Goal: Task Accomplishment & Management: Use online tool/utility

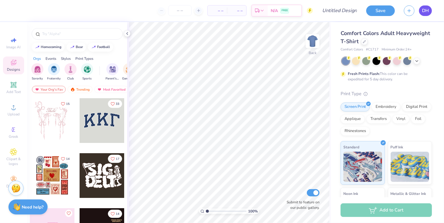
click at [423, 14] on span "DH" at bounding box center [425, 10] width 7 height 7
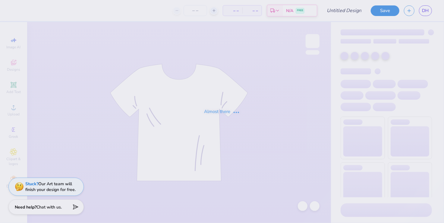
type input "fish idk"
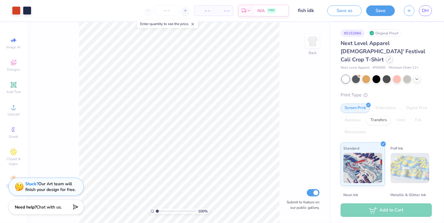
click at [388, 58] on icon at bounding box center [389, 59] width 3 height 3
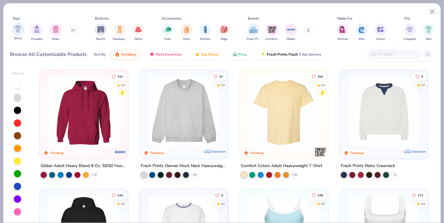
click at [19, 30] on img "filter for Shirts" at bounding box center [17, 28] width 7 height 7
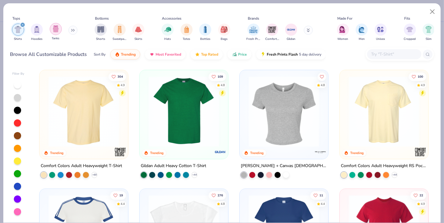
click at [58, 27] on img "filter for Tanks" at bounding box center [55, 28] width 7 height 7
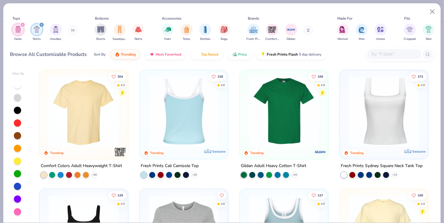
click at [178, 102] on img at bounding box center [184, 111] width 77 height 71
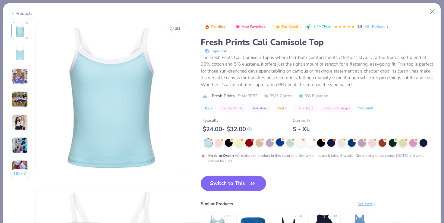
click at [283, 144] on div at bounding box center [280, 142] width 8 height 8
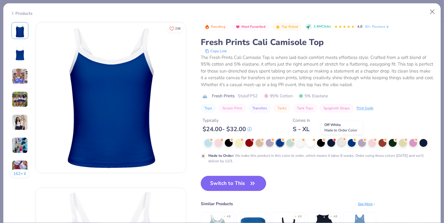
click at [344, 142] on div at bounding box center [342, 142] width 8 height 8
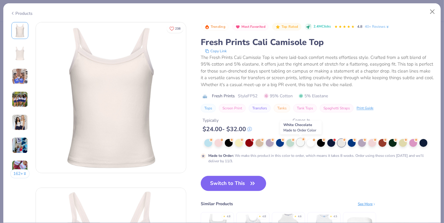
click at [299, 144] on div at bounding box center [301, 142] width 8 height 8
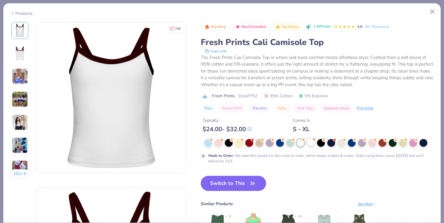
click at [314, 143] on div at bounding box center [311, 142] width 8 height 8
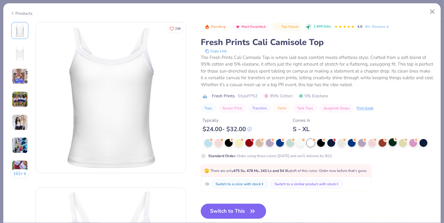
click at [392, 145] on div at bounding box center [393, 142] width 8 height 8
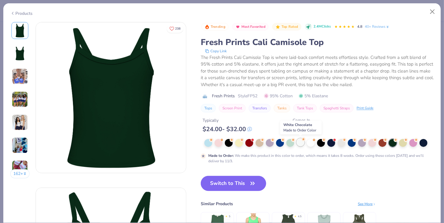
click at [303, 144] on div at bounding box center [301, 142] width 8 height 8
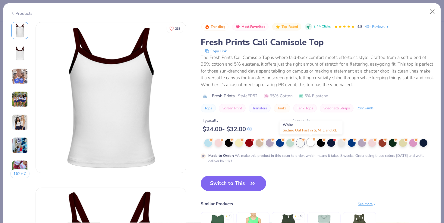
click at [310, 143] on div at bounding box center [311, 142] width 8 height 8
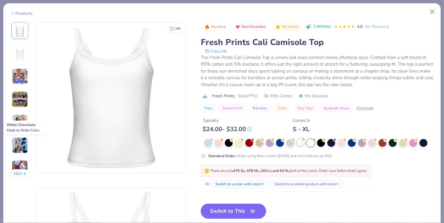
click at [300, 143] on div at bounding box center [301, 142] width 8 height 8
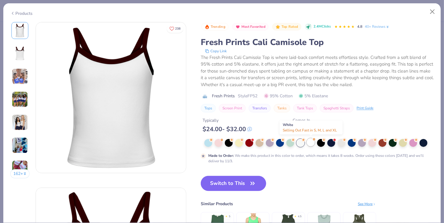
click at [309, 143] on div at bounding box center [311, 142] width 8 height 8
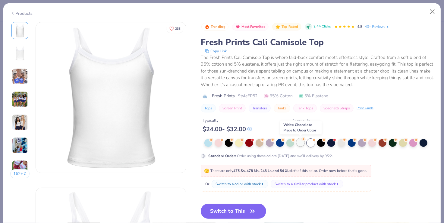
click at [302, 143] on div at bounding box center [301, 142] width 8 height 8
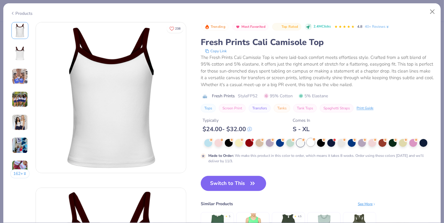
click at [309, 143] on div at bounding box center [311, 142] width 8 height 8
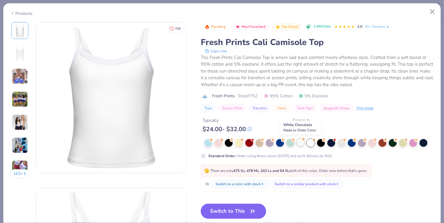
click at [303, 144] on div at bounding box center [301, 142] width 8 height 8
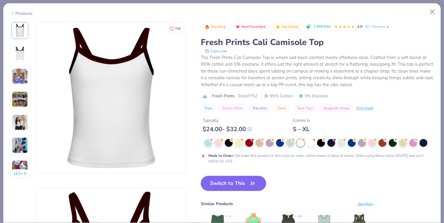
click at [19, 83] on img at bounding box center [20, 76] width 16 height 16
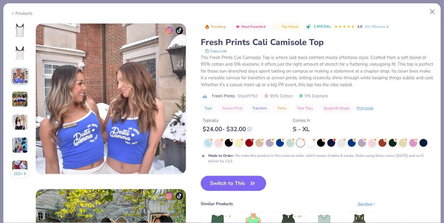
scroll to position [330, 0]
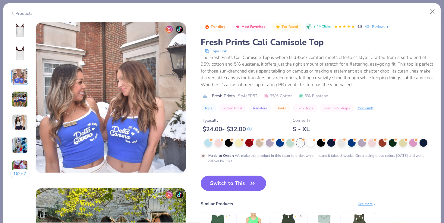
click at [18, 95] on img at bounding box center [20, 99] width 16 height 16
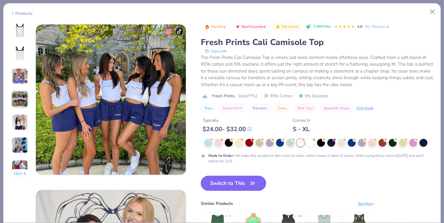
scroll to position [495, 0]
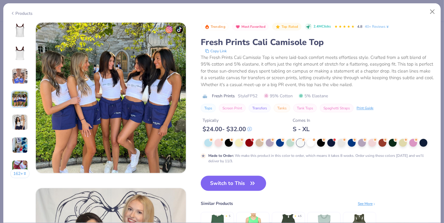
click at [17, 114] on img at bounding box center [20, 122] width 16 height 16
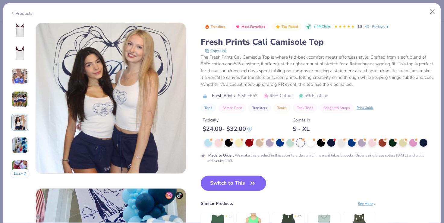
scroll to position [661, 0]
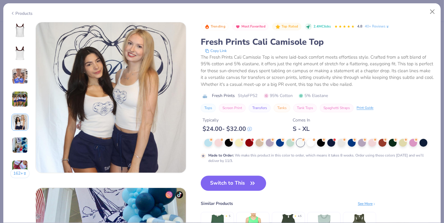
click at [17, 128] on img at bounding box center [20, 122] width 16 height 16
click at [19, 146] on img at bounding box center [20, 145] width 16 height 16
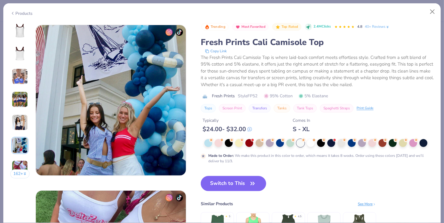
scroll to position [826, 0]
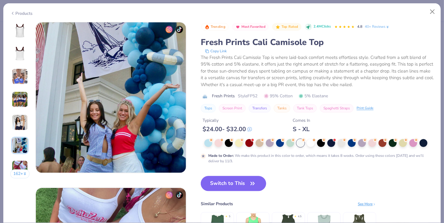
click at [19, 160] on img at bounding box center [20, 168] width 16 height 16
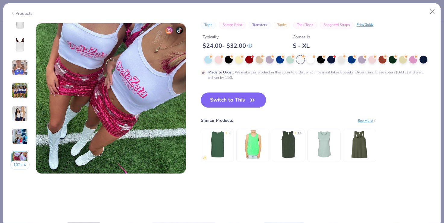
scroll to position [991, 0]
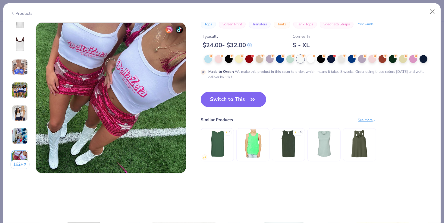
click at [17, 49] on img at bounding box center [20, 44] width 14 height 14
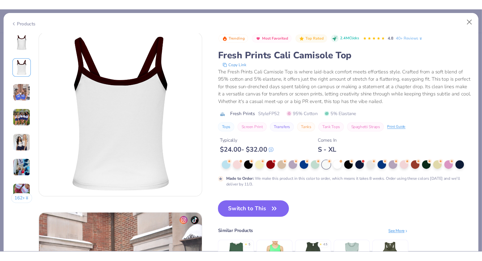
scroll to position [165, 0]
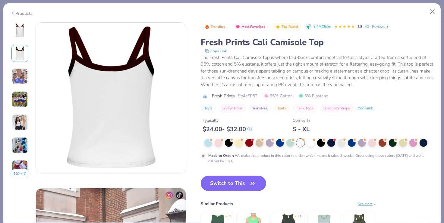
click at [224, 183] on button "Switch to This" at bounding box center [233, 182] width 65 height 15
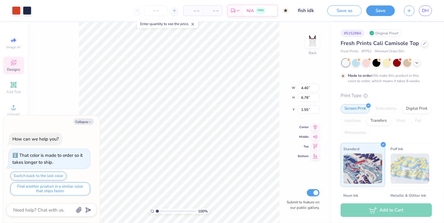
type textarea "x"
type input "1.50"
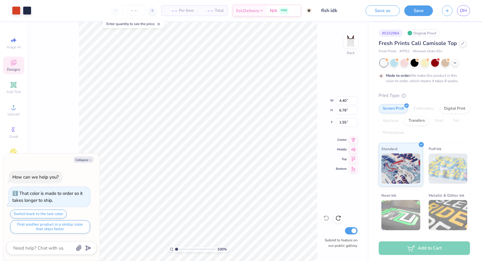
type textarea "x"
type input "1.32"
click at [88, 160] on icon "button" at bounding box center [90, 160] width 4 height 4
type textarea "x"
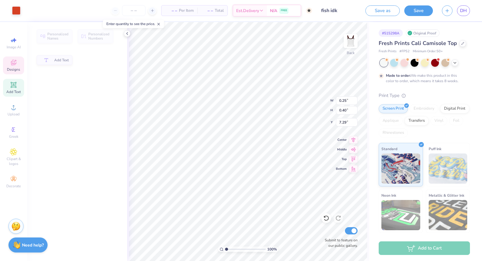
type input "0.25"
type input "0.40"
type input "7.29"
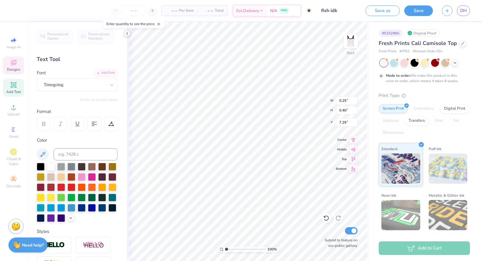
click at [125, 33] on div at bounding box center [127, 33] width 7 height 7
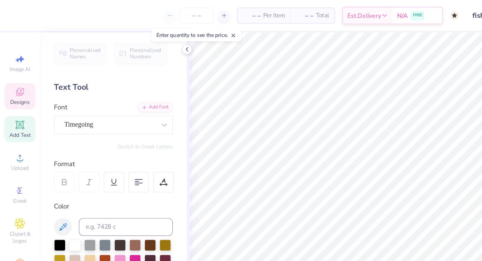
type input "0.35"
type input "0.61"
type input "7.28"
type input "0.19"
type input "0.29"
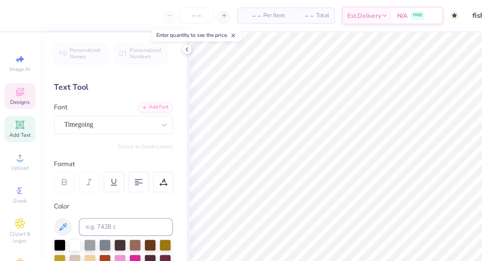
type input "7.30"
type textarea "k"
type input "0.23"
type input "0.36"
type input "5.85"
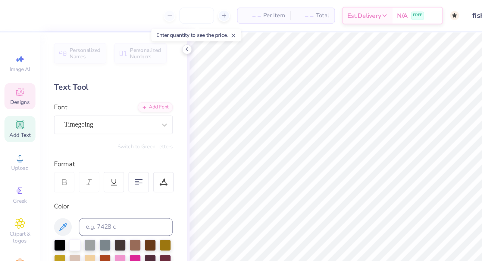
type textarea "a"
type input "0.26"
type input "0.40"
type input "5.99"
type textarea "p"
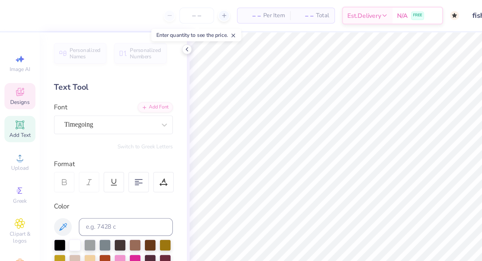
type input "0.27"
type input "0.45"
type input "5.91"
type textarea "p"
type input "0.29"
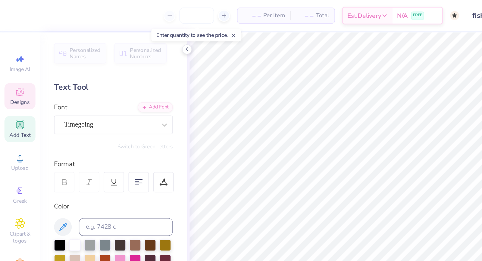
type input "0.38"
type input "5.83"
type input "0.49"
type input "7.96"
type input "0.20"
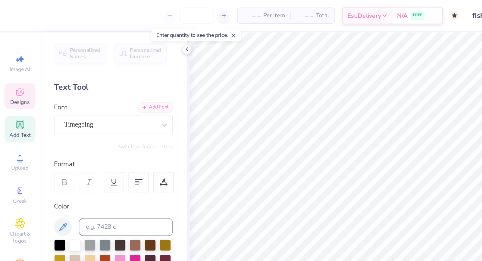
type input "0.35"
type input "8.11"
type input "0.25"
type input "0.40"
type input "8.08"
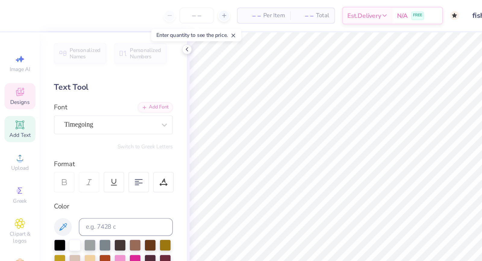
type input "0.20"
type input "0.32"
type input "8.08"
type input "0.29"
type input "0.38"
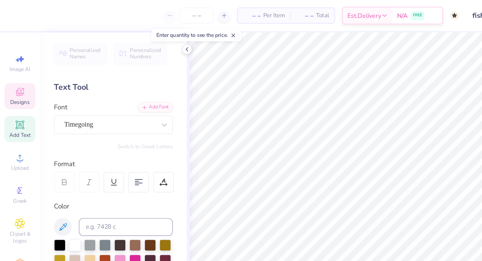
type input "5.83"
click at [253, 152] on body "– – Per Item – – Total Est. Delivery N/A FREE Design Title fish idk Save as Sav…" at bounding box center [241, 130] width 482 height 261
type input "0.12"
type input "0.18"
type input "0.19"
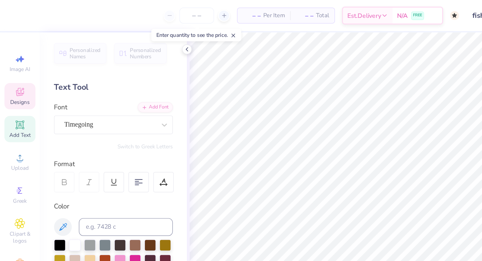
type input "0.29"
type input "7.95"
type input "0.11"
type input "0.17"
type input "8.06"
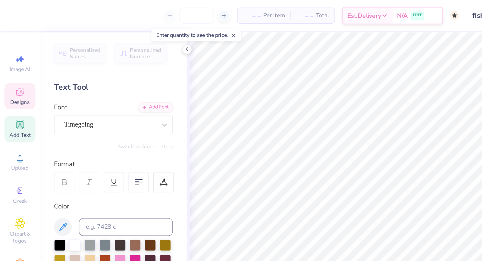
type input "0.19"
type input "0.29"
type input "7.95"
type input "8.25"
type input "5.11"
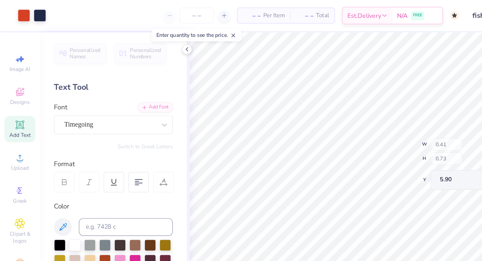
type input "5.90"
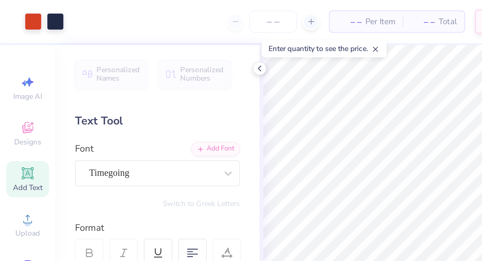
type input "5.71"
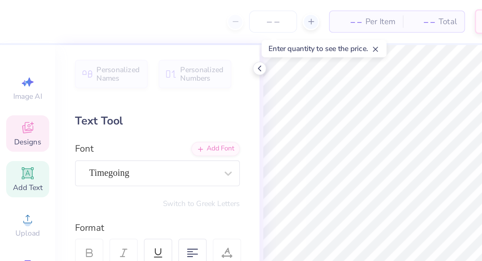
type input "1.78"
type input "5.83"
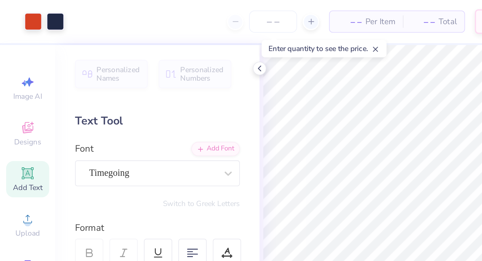
type input "0.34"
type input "0.58"
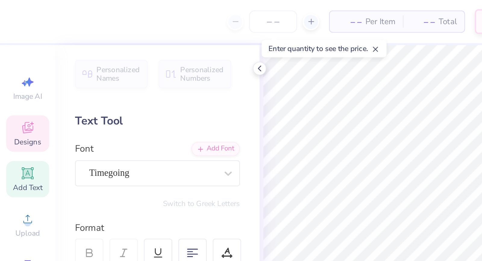
type input "5.79"
type input "0.36"
type input "0.60"
type input "5.78"
type input "0.43"
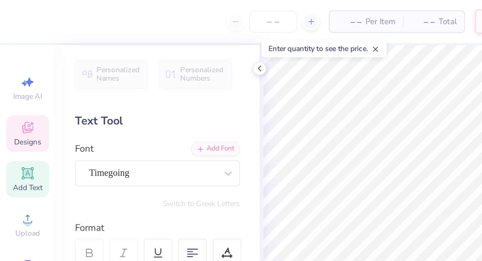
type input "0.72"
type input "5.75"
click at [346, 101] on input "0.43" at bounding box center [347, 100] width 22 height 8
type input "0.4"
click at [346, 112] on input "0.72" at bounding box center [347, 110] width 22 height 8
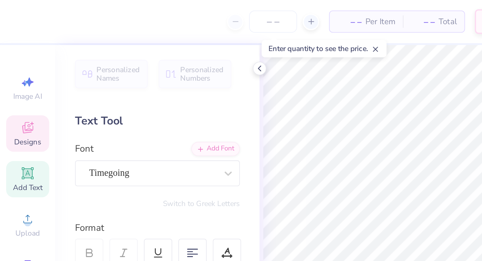
click at [356, 111] on input "0.71" at bounding box center [347, 110] width 22 height 8
type input "0.7"
click at [356, 111] on input "0.7" at bounding box center [347, 110] width 22 height 8
click at [355, 112] on input "0.71" at bounding box center [347, 110] width 22 height 8
click at [355, 112] on input "0.7" at bounding box center [347, 110] width 22 height 8
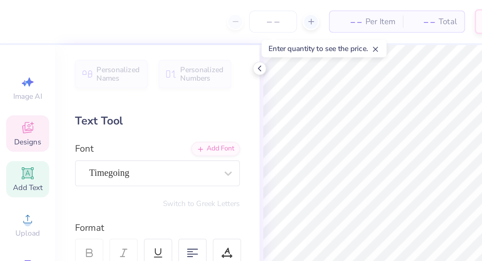
click at [355, 112] on input "0.69" at bounding box center [347, 110] width 22 height 8
click at [355, 112] on input "0.68" at bounding box center [347, 110] width 22 height 8
click at [355, 112] on input "0.67" at bounding box center [347, 110] width 22 height 8
click at [355, 112] on input "0.66" at bounding box center [347, 110] width 22 height 8
click at [355, 112] on input "0.65" at bounding box center [347, 110] width 22 height 8
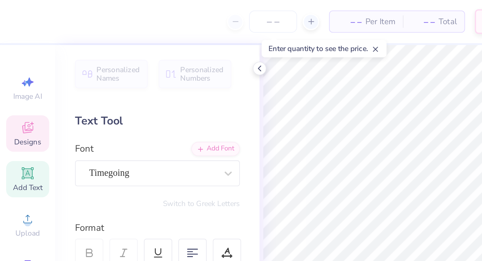
click at [355, 112] on input "0.64" at bounding box center [347, 110] width 22 height 8
click at [355, 112] on input "0.63" at bounding box center [347, 110] width 22 height 8
click at [355, 112] on input "0.62" at bounding box center [347, 110] width 22 height 8
click at [355, 112] on input "0.61" at bounding box center [347, 110] width 22 height 8
click at [355, 112] on input "0.6" at bounding box center [347, 110] width 22 height 8
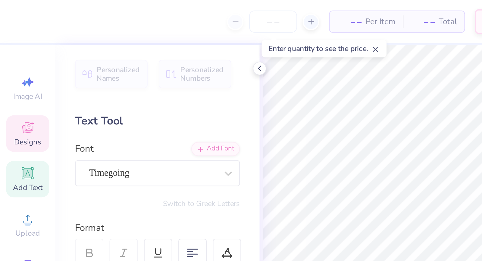
click at [355, 112] on input "0.59" at bounding box center [347, 110] width 22 height 8
click at [355, 112] on input "0.58" at bounding box center [347, 110] width 22 height 8
click at [355, 112] on input "0.57" at bounding box center [347, 110] width 22 height 8
type input "0.56"
click at [355, 112] on input "0.56" at bounding box center [347, 110] width 22 height 8
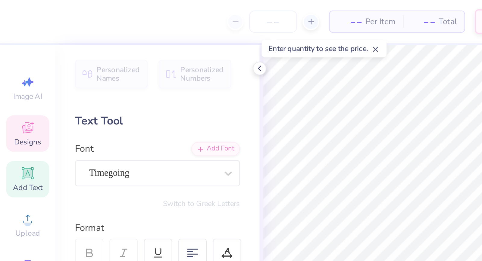
type input "0.34"
type input "5.83"
click at [355, 109] on input "0.57" at bounding box center [347, 110] width 22 height 8
click at [355, 109] on input "0.58" at bounding box center [347, 110] width 22 height 8
click at [355, 109] on input "0.59" at bounding box center [347, 110] width 22 height 8
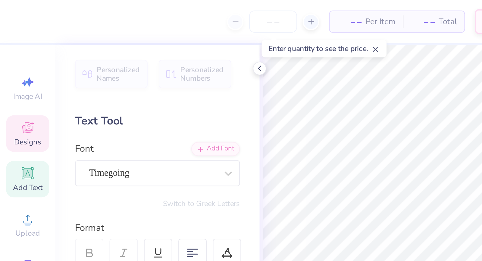
click at [355, 109] on input "0.6" at bounding box center [347, 110] width 22 height 8
click at [355, 109] on input "0.61" at bounding box center [347, 110] width 22 height 8
type input "0.62"
click at [355, 109] on input "0.62" at bounding box center [347, 110] width 22 height 8
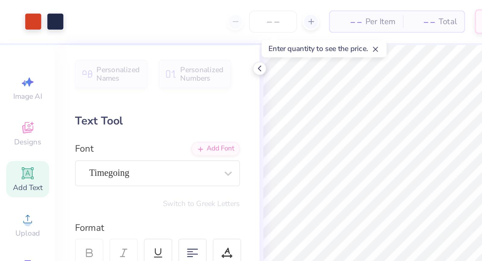
type input "0.38"
type input "0.63"
type input "5.80"
type input "5.76"
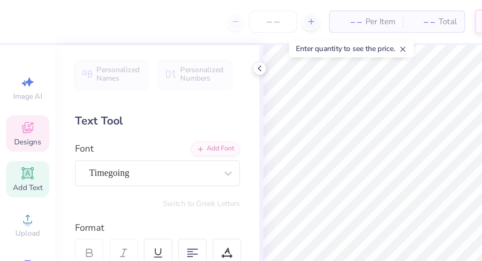
type input "6.07"
type input "0.25"
type input "0.40"
type input "5.87"
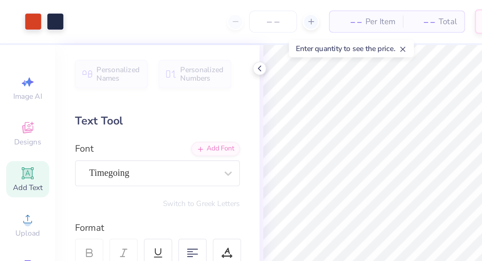
type input "0.29"
type input "0.46"
type input "5.81"
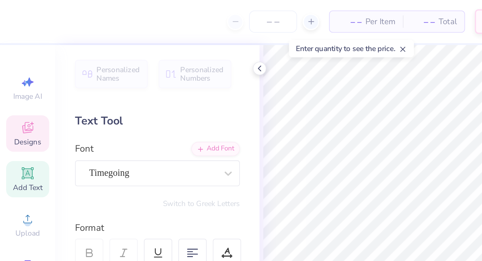
type input "6.07"
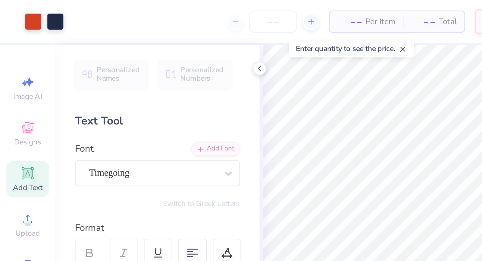
type input "0.29"
type input "0.46"
type input "5.95"
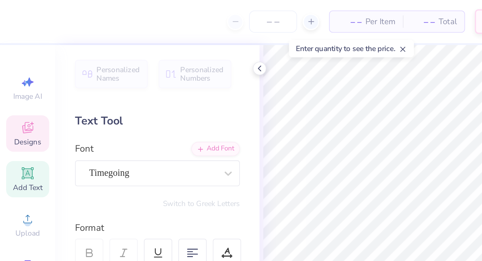
type input "0.28"
type input "8.26"
type input "0.29"
type input "0.50"
type input "5.83"
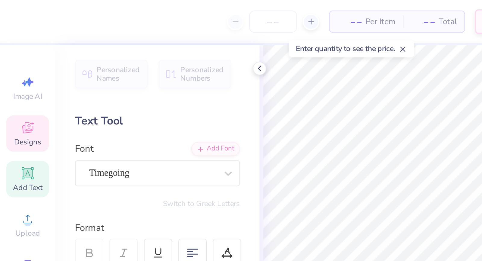
type input "0.21"
type input "0.36"
type input "0.15"
type input "0.25"
type input "5.94"
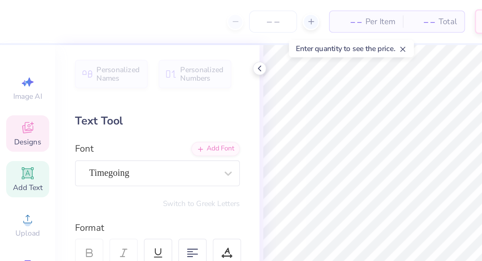
type input "4.38"
type input "1.54"
type input "5.30"
type input "0.20"
type input "0.34"
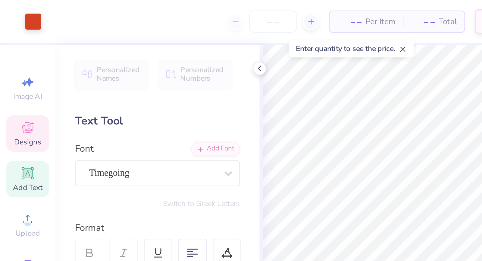
type input "5.85"
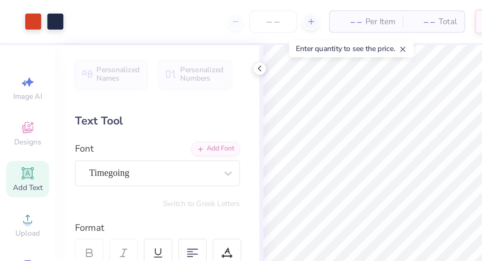
type input "0.22"
type input "0.38"
type input "5.81"
type input "5.88"
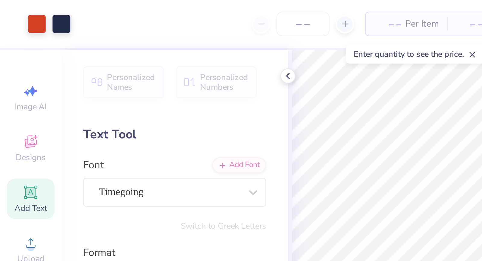
type input "0.19"
type input "0.33"
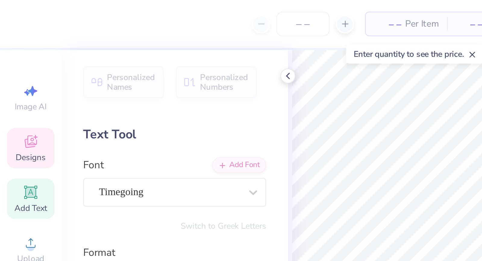
type input "6.77"
type input "0.25"
type input "0.40"
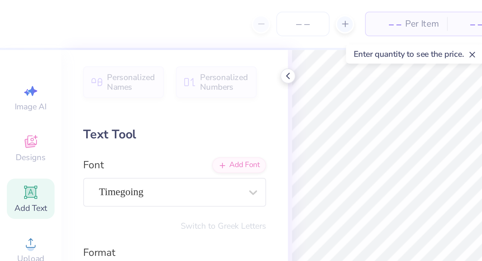
type input "5.81"
type input "5.88"
type input "6.05"
type input "0.23"
type input "0.41"
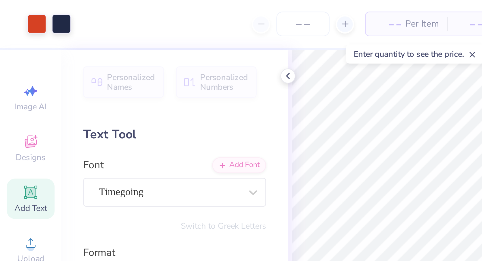
type input "5.98"
type input "6.00"
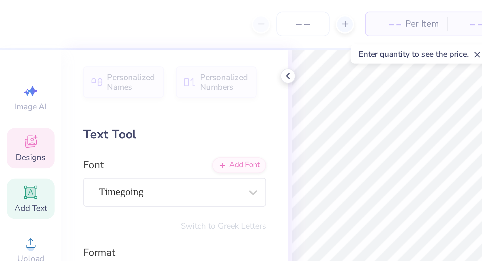
click at [355, 100] on input "0.39" at bounding box center [347, 100] width 22 height 8
click at [355, 100] on input "0.4" at bounding box center [347, 100] width 22 height 8
type input "0.41"
click at [355, 100] on input "0.41" at bounding box center [347, 100] width 22 height 8
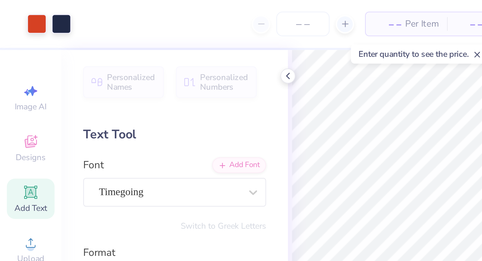
type input "5.73"
type input "7.00"
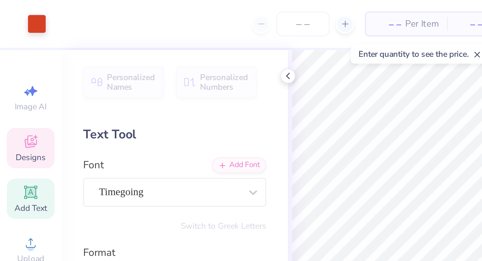
type input "5.11"
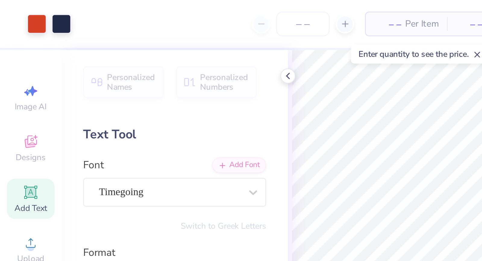
type input "0.28"
type input "0.50"
type input "7.61"
type input "0.28"
type input "7.58"
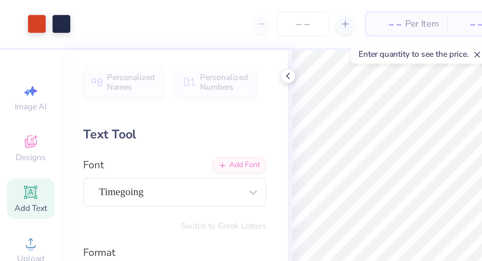
type input "7.51"
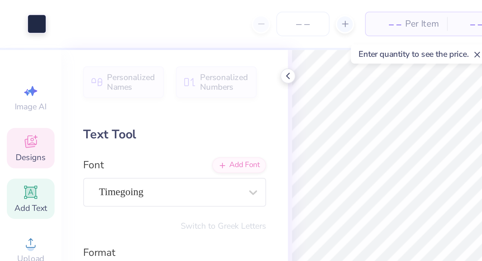
type input "4.38"
type input "1.54"
type input "7.00"
type input "0.36"
type input "0.61"
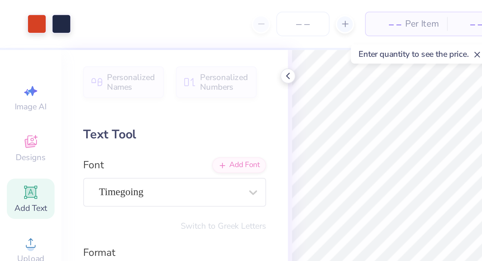
type input "7.43"
type input "7.74"
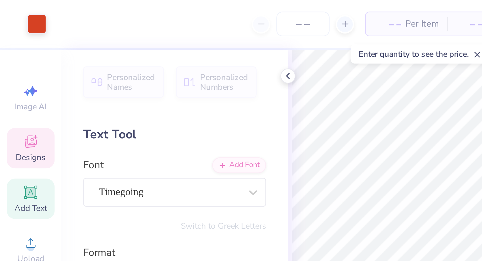
type input "7.71"
type input "0.19"
type input "0.21"
type input "7.72"
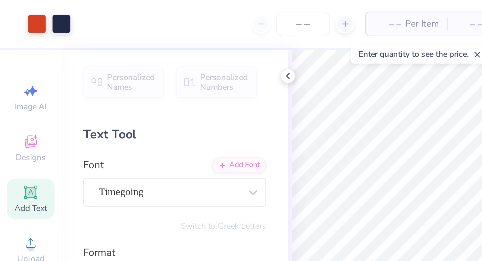
type input "7.58"
type input "7.53"
type input "7.58"
type input "7.69"
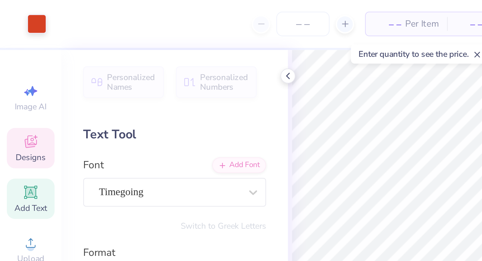
type input "6.54"
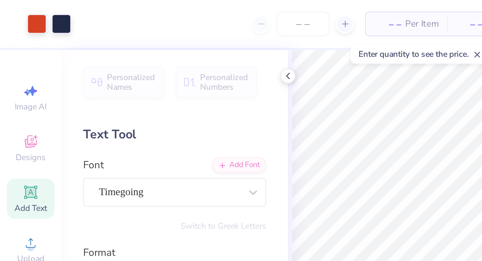
type input "0.21"
type input "6.55"
type input "7.69"
type input "6.79"
type input "0.15"
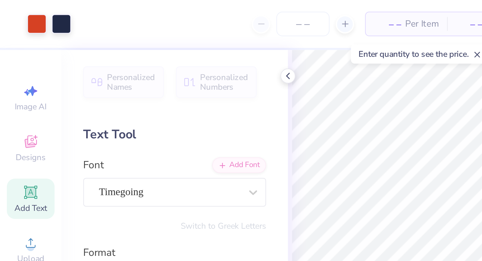
type input "0.14"
type input "6.88"
type input "7.67"
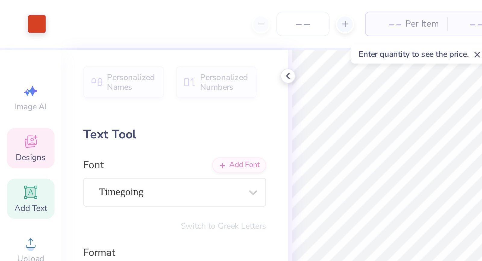
type input "6.68"
type input "0.23"
type input "0.21"
type input "7.69"
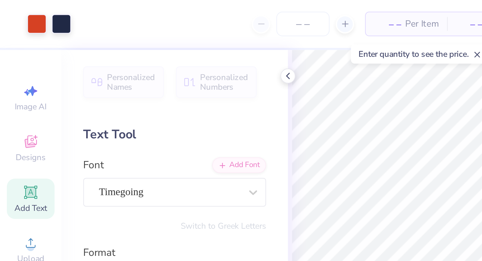
type input "7.65"
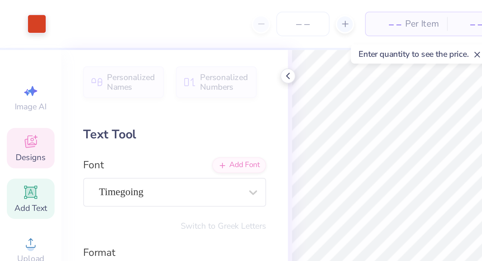
click at [356, 112] on input "0.16" at bounding box center [347, 110] width 22 height 8
type input "0.15"
click at [356, 112] on input "0.15" at bounding box center [347, 110] width 22 height 8
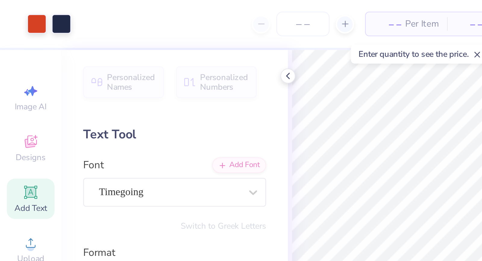
type input "8.37"
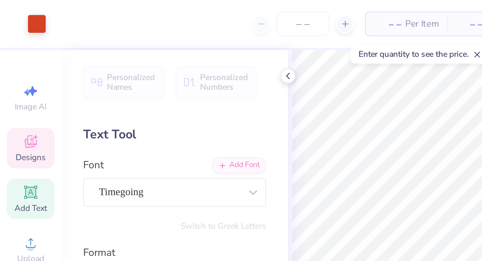
type input "0.05"
type input "0.17"
click at [355, 124] on input "7.64" at bounding box center [347, 122] width 22 height 8
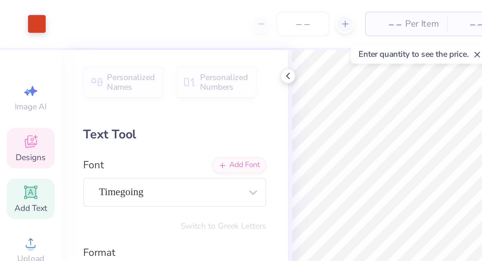
click at [356, 120] on input "7.65" at bounding box center [347, 122] width 22 height 8
click at [356, 120] on input "7.66" at bounding box center [347, 122] width 22 height 8
type input "7.67"
click at [356, 120] on input "7.67" at bounding box center [347, 122] width 22 height 8
click at [355, 121] on input "7.66" at bounding box center [347, 122] width 22 height 8
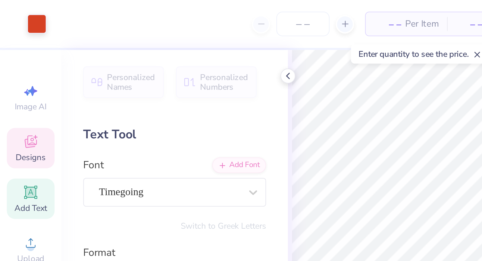
click at [355, 121] on input "7.67" at bounding box center [347, 122] width 22 height 8
type input "7.68"
click at [355, 121] on input "7.68" at bounding box center [347, 122] width 22 height 8
click at [356, 121] on input "7.66" at bounding box center [347, 122] width 22 height 8
click at [356, 121] on input "7.67" at bounding box center [347, 122] width 22 height 8
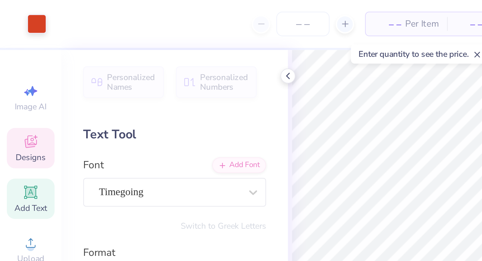
click at [356, 121] on input "7.68" at bounding box center [347, 122] width 22 height 8
click at [356, 121] on input "7.69" at bounding box center [347, 122] width 22 height 8
type input "7.7"
click at [356, 121] on input "7.7" at bounding box center [347, 122] width 22 height 8
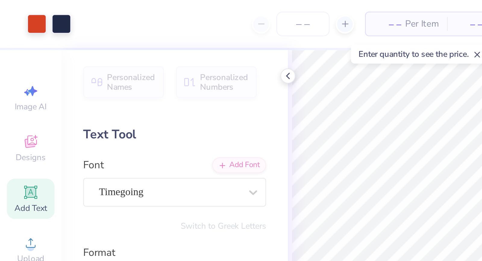
type input "4.49"
type input "1.58"
type input "6.96"
type input "0.32"
type input "0.50"
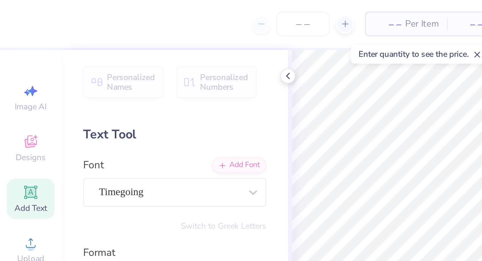
type input "7.47"
type input "0.31"
type input "0.43"
type input "7.57"
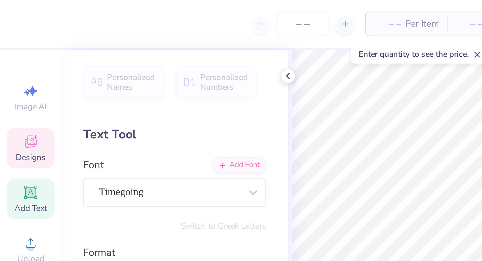
type input "0.36"
type input "0.61"
type input "7.43"
type input "0.19"
type input "0.33"
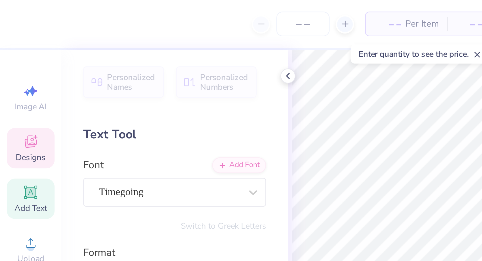
type input "7.58"
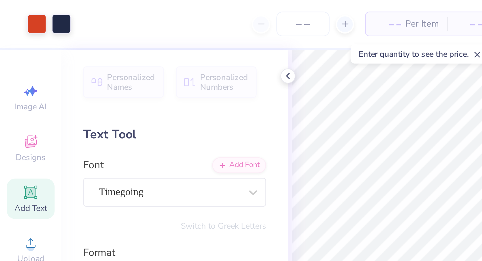
type input "0.21"
type input "0.37"
type input "7.53"
type input "7.55"
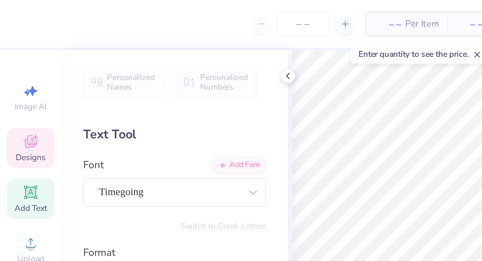
click at [356, 122] on input "7.52" at bounding box center [347, 122] width 22 height 8
click at [356, 122] on input "7.51" at bounding box center [347, 122] width 22 height 8
click at [356, 122] on input "7.5" at bounding box center [347, 122] width 22 height 8
click at [356, 122] on input "7.49" at bounding box center [347, 122] width 22 height 8
click at [356, 122] on input "7.48" at bounding box center [347, 122] width 22 height 8
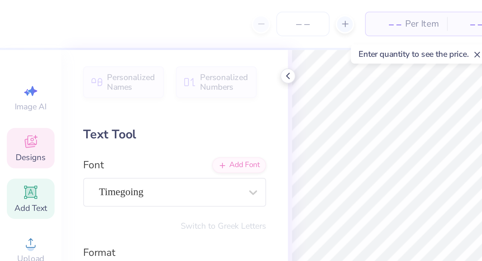
click at [356, 122] on input "7.47" at bounding box center [347, 122] width 22 height 8
click at [356, 122] on input "7.46" at bounding box center [347, 122] width 22 height 8
click at [356, 122] on input "7.45" at bounding box center [347, 122] width 22 height 8
click at [356, 122] on input "7.44" at bounding box center [347, 122] width 22 height 8
click at [356, 122] on input "7.43" at bounding box center [347, 122] width 22 height 8
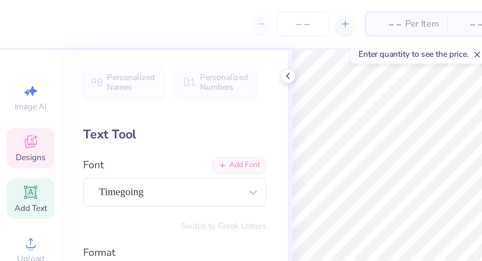
type input "7.42"
click at [356, 122] on input "7.42" at bounding box center [347, 122] width 22 height 8
click at [347, 124] on input "7.53" at bounding box center [347, 122] width 22 height 8
type input "7.48"
click at [347, 123] on input "7.48" at bounding box center [347, 122] width 22 height 8
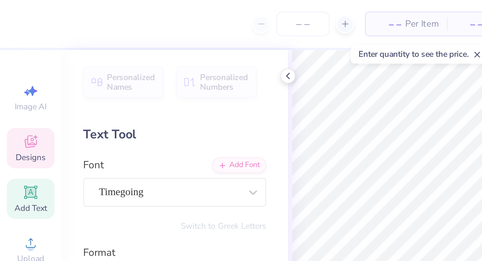
type input "7.50"
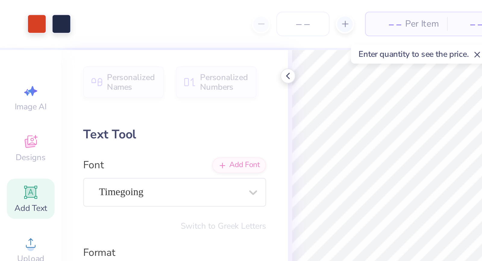
type input "0.31"
type input "0.55"
type input "7.56"
type input "0.38"
type input "0.63"
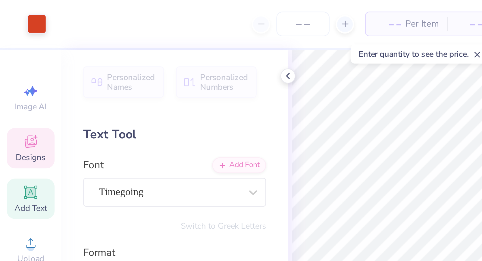
type input "6.97"
click at [356, 99] on input "0.28" at bounding box center [347, 100] width 22 height 8
click at [356, 99] on input "0.29" at bounding box center [347, 100] width 22 height 8
click at [356, 99] on input "0.3" at bounding box center [347, 100] width 22 height 8
click at [356, 99] on input "0.31" at bounding box center [347, 100] width 22 height 8
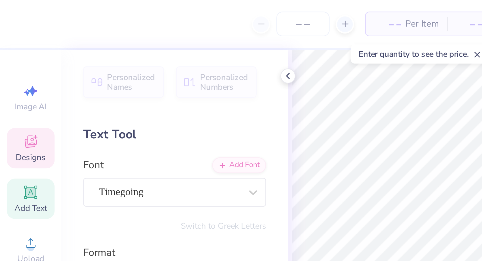
click at [356, 99] on input "0.32" at bounding box center [347, 100] width 22 height 8
click at [347, 100] on input "0.32" at bounding box center [347, 100] width 22 height 8
click at [347, 124] on input "1.74" at bounding box center [347, 122] width 22 height 8
click at [354, 140] on icon at bounding box center [353, 138] width 8 height 7
click at [347, 123] on input "4.75" at bounding box center [347, 122] width 22 height 8
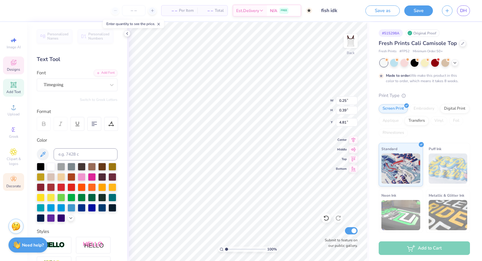
click at [11, 180] on icon at bounding box center [13, 178] width 7 height 7
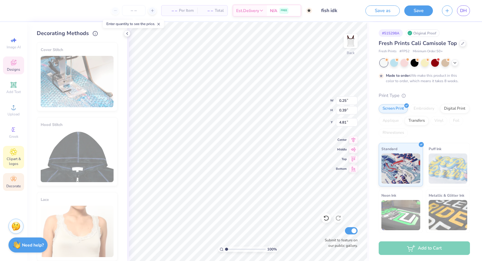
click at [19, 163] on span "Clipart & logos" at bounding box center [13, 161] width 21 height 10
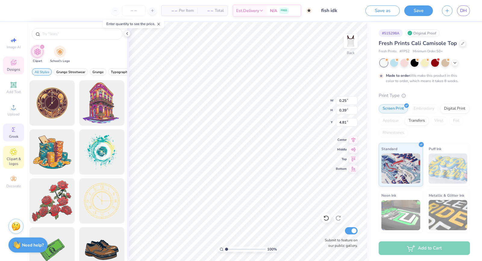
click at [16, 138] on span "Greek" at bounding box center [13, 136] width 9 height 5
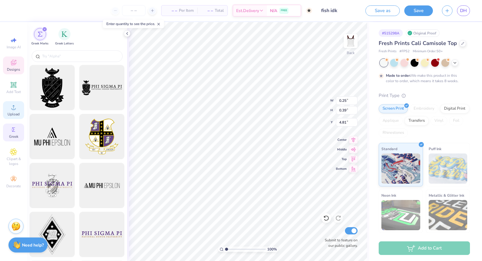
click at [7, 107] on div "Upload" at bounding box center [13, 110] width 21 height 18
click at [12, 87] on icon at bounding box center [14, 85] width 6 height 6
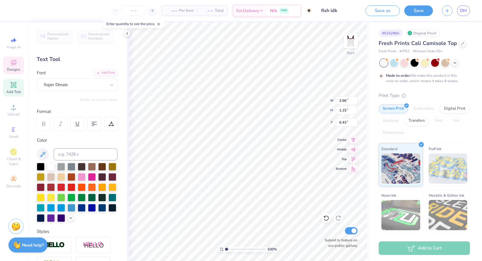
click at [16, 65] on icon at bounding box center [13, 62] width 7 height 7
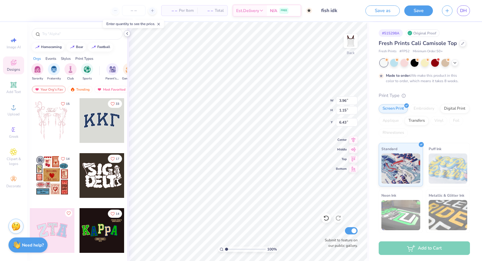
click at [127, 34] on icon at bounding box center [127, 33] width 5 height 5
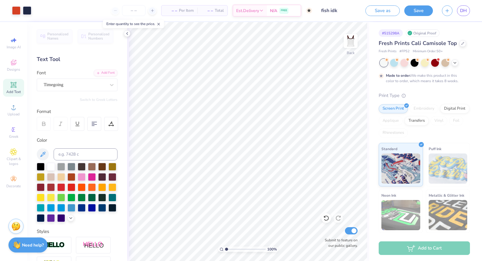
click at [158, 22] on icon at bounding box center [159, 24] width 4 height 4
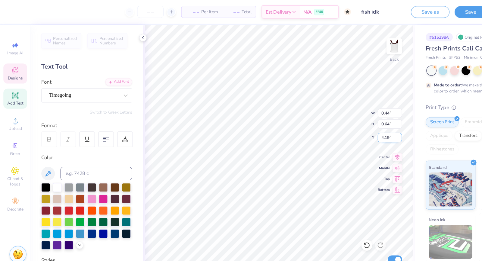
click at [346, 122] on input "4.19" at bounding box center [347, 122] width 22 height 8
click at [348, 123] on input "4.19" at bounding box center [347, 122] width 22 height 8
click at [345, 102] on input "0.44" at bounding box center [347, 100] width 22 height 8
click at [346, 122] on input "4.19" at bounding box center [347, 122] width 22 height 8
click at [349, 120] on input "4.19" at bounding box center [347, 122] width 22 height 8
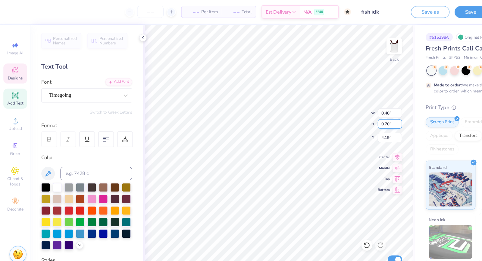
click at [343, 109] on input "0.70" at bounding box center [347, 110] width 22 height 8
click at [347, 100] on input "0.48" at bounding box center [347, 100] width 22 height 8
click at [356, 103] on input "0.43" at bounding box center [347, 100] width 22 height 8
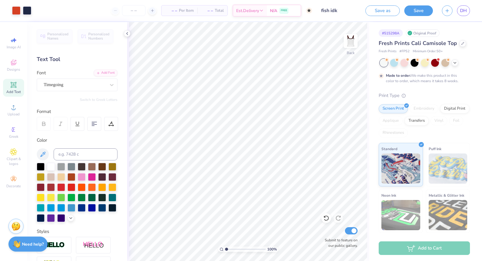
click at [40, 222] on strong "Need help?" at bounding box center [33, 244] width 22 height 6
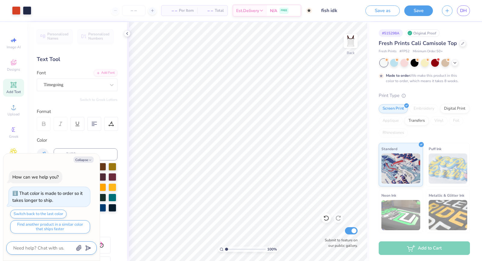
click at [47, 222] on textarea at bounding box center [43, 248] width 61 height 8
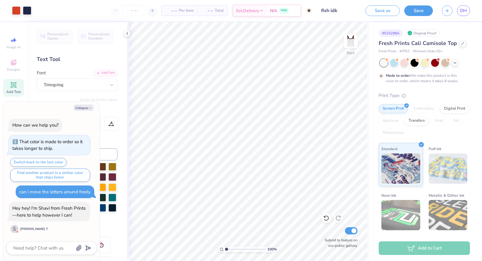
click at [21, 222] on div "Shambhavi T" at bounding box center [34, 228] width 28 height 5
click at [33, 222] on textarea at bounding box center [43, 248] width 61 height 8
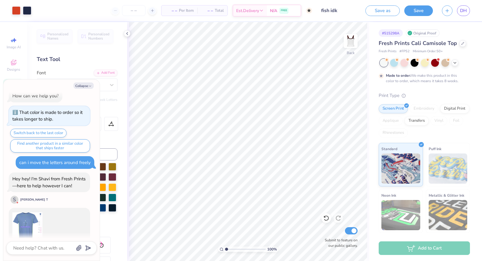
scroll to position [68, 0]
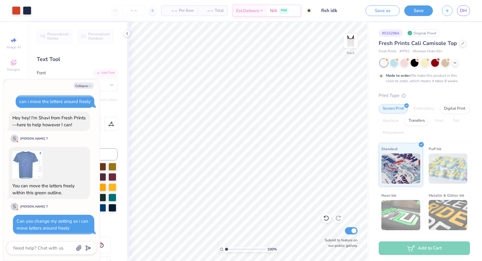
click at [25, 168] on img at bounding box center [27, 165] width 30 height 30
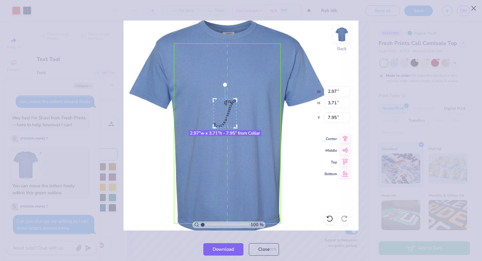
click at [112, 137] on div at bounding box center [241, 125] width 482 height 223
click at [362, 27] on div at bounding box center [241, 125] width 482 height 223
click at [258, 222] on button "Close" at bounding box center [264, 247] width 30 height 12
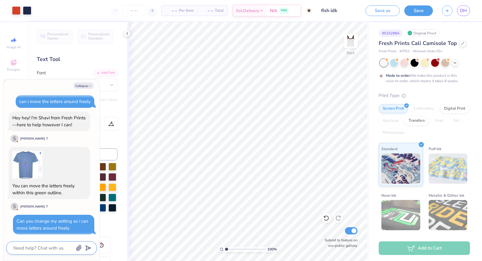
click at [49, 222] on textarea at bounding box center [43, 248] width 61 height 8
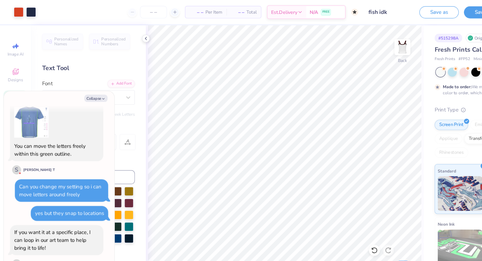
scroll to position [0, 0]
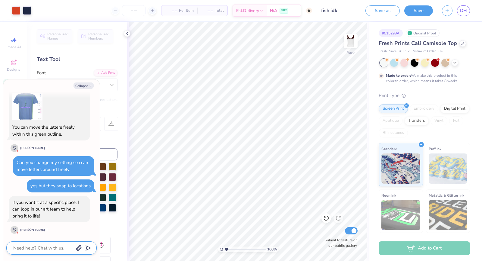
click at [49, 222] on textarea at bounding box center [43, 248] width 61 height 8
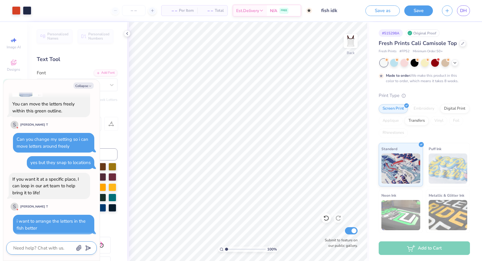
click at [50, 222] on textarea at bounding box center [43, 248] width 61 height 8
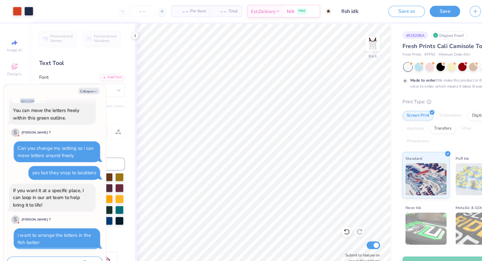
click at [89, 222] on icon "submit" at bounding box center [87, 247] width 8 height 8
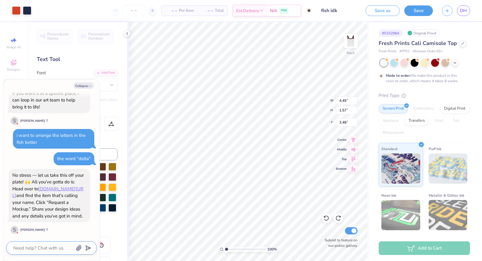
scroll to position [277, 0]
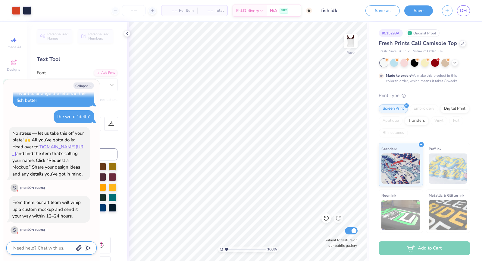
click at [54, 222] on textarea at bounding box center [43, 248] width 61 height 8
click at [420, 11] on button "Save" at bounding box center [419, 10] width 29 height 11
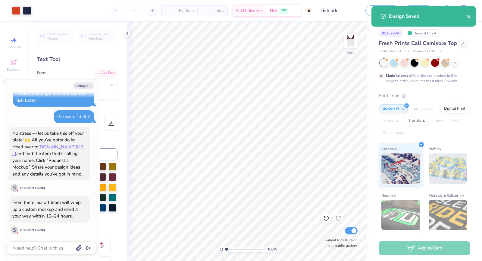
click at [444, 17] on icon "close" at bounding box center [469, 16] width 4 height 5
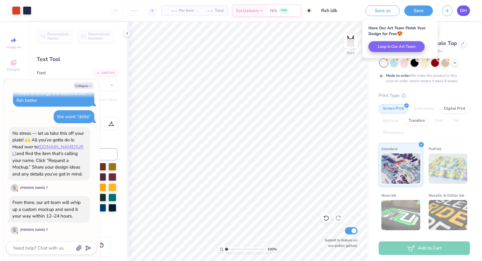
click at [444, 11] on span "DH" at bounding box center [463, 10] width 7 height 7
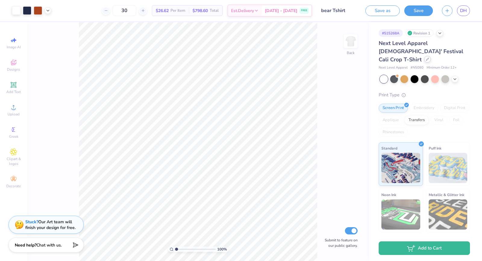
click at [426, 56] on div at bounding box center [428, 59] width 7 height 7
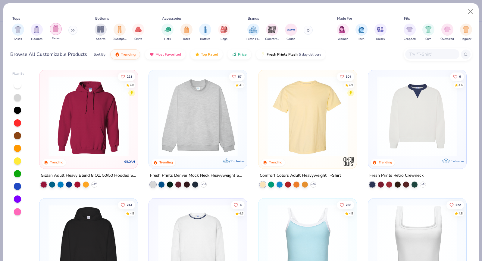
click at [54, 31] on img "filter for Tanks" at bounding box center [55, 28] width 7 height 7
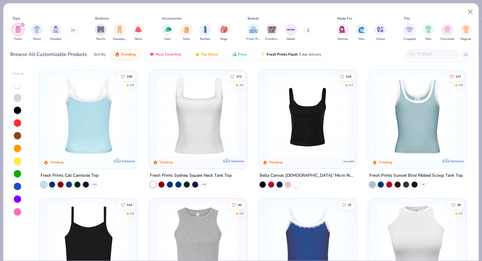
click at [84, 126] on img at bounding box center [89, 116] width 86 height 80
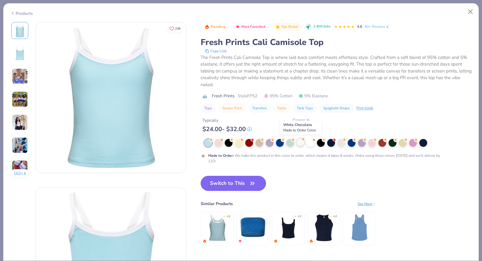
click at [304, 143] on div at bounding box center [301, 142] width 8 height 8
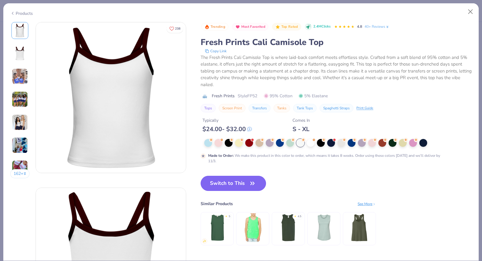
click at [241, 181] on button "Switch to This" at bounding box center [233, 182] width 65 height 15
type input "50"
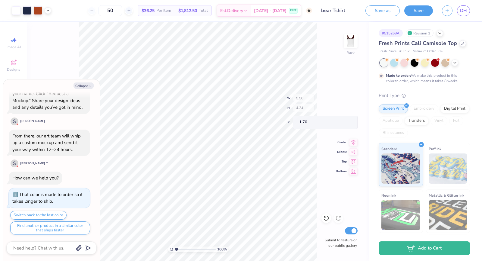
type textarea "x"
type input "4.75"
type input "1.10"
type input "4.64"
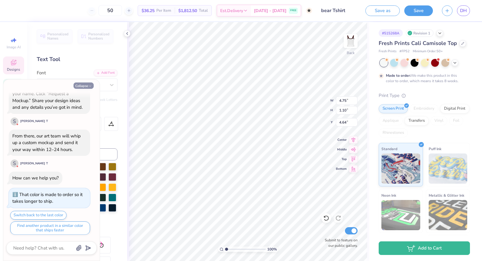
click at [83, 86] on button "Collapse" at bounding box center [84, 85] width 20 height 6
type textarea "x"
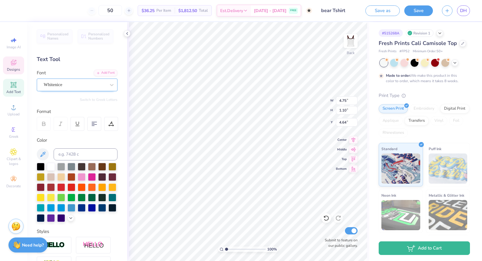
click at [65, 84] on div "Whitenice" at bounding box center [74, 84] width 63 height 9
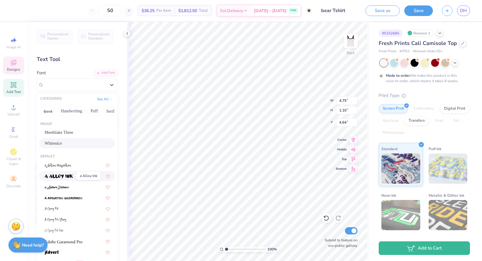
click at [70, 176] on img at bounding box center [59, 176] width 28 height 4
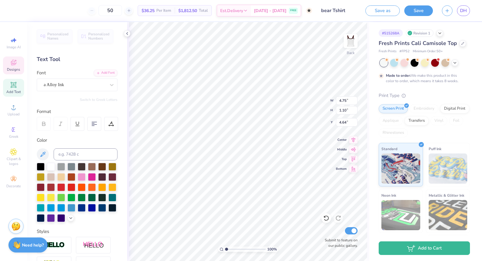
type input "6.79"
type input "0.91"
type input "4.74"
click at [76, 87] on div "a Alloy Ink" at bounding box center [74, 84] width 63 height 9
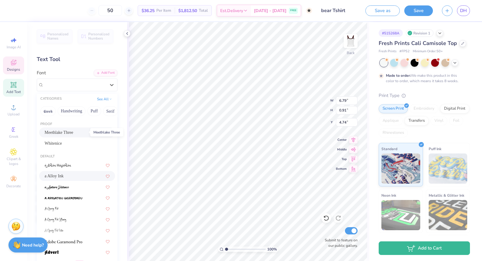
click at [73, 131] on span "Meethlake Three" at bounding box center [59, 132] width 29 height 6
type input "7.39"
type input "0.74"
type input "4.82"
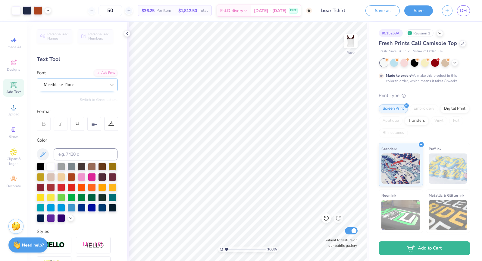
click at [93, 81] on div "Meethlake Three" at bounding box center [74, 84] width 63 height 9
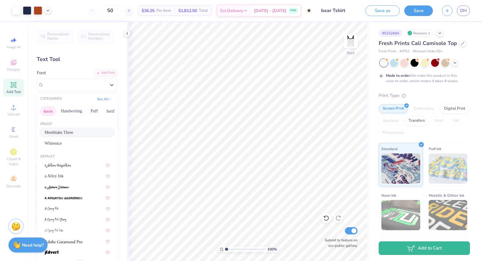
click at [49, 109] on button "Greek" at bounding box center [47, 111] width 15 height 10
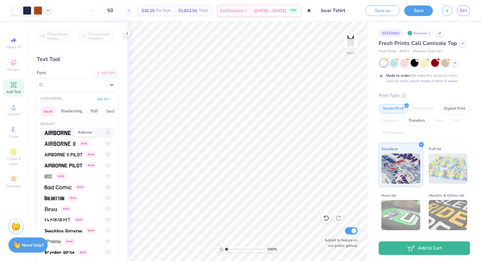
click at [62, 131] on img at bounding box center [58, 133] width 26 height 4
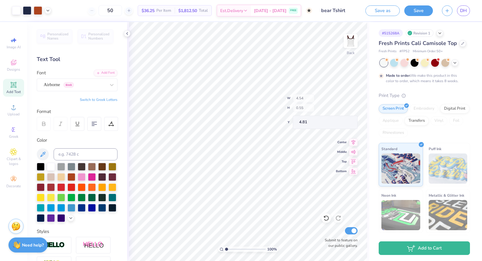
type input "4.54"
type input "0.55"
type input "4.77"
type input "1.77"
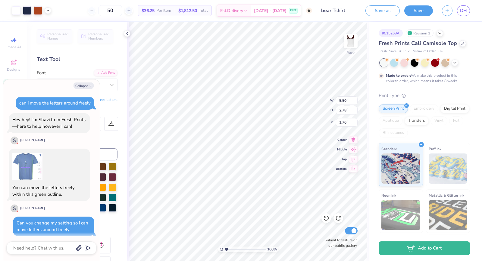
scroll to position [333, 0]
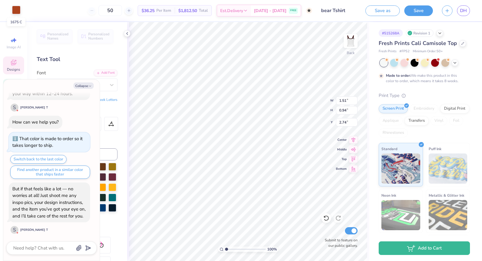
click at [14, 6] on div at bounding box center [16, 10] width 8 height 8
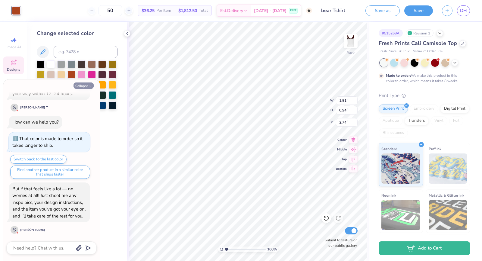
click at [88, 85] on icon "button" at bounding box center [90, 86] width 4 height 4
type textarea "x"
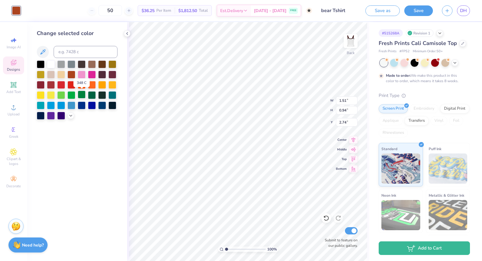
click at [84, 95] on div at bounding box center [82, 94] width 8 height 8
click at [60, 83] on div at bounding box center [61, 84] width 8 height 8
click at [84, 95] on div at bounding box center [82, 94] width 8 height 8
click at [93, 96] on div at bounding box center [92, 94] width 8 height 8
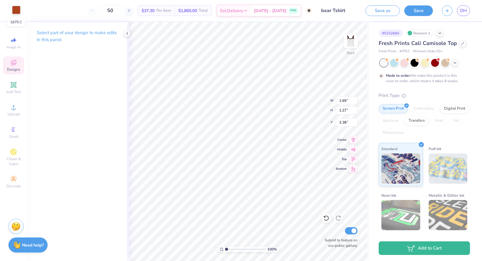
click at [16, 12] on div at bounding box center [16, 10] width 8 height 8
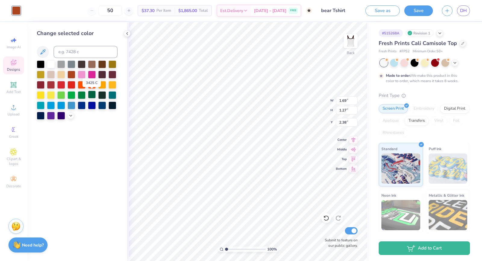
click at [92, 94] on div at bounding box center [92, 94] width 8 height 8
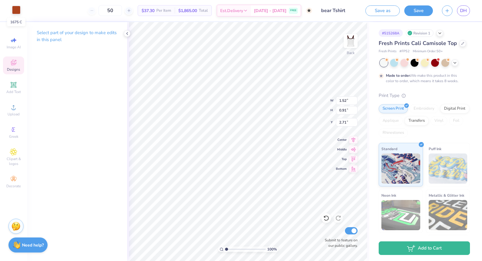
click at [17, 10] on div at bounding box center [16, 10] width 8 height 8
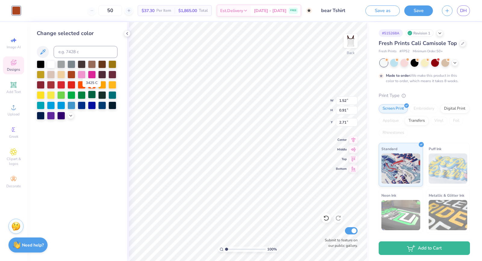
click at [90, 94] on div at bounding box center [92, 94] width 8 height 8
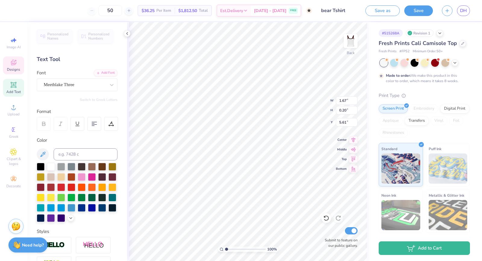
type input "5.61"
click at [415, 9] on button "Save" at bounding box center [419, 10] width 29 height 11
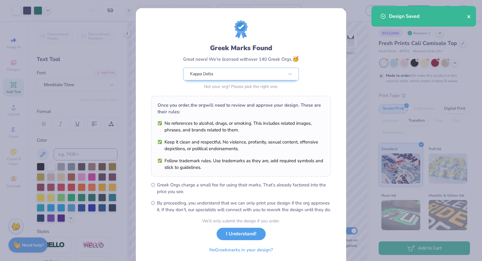
click at [468, 19] on icon "close" at bounding box center [469, 16] width 4 height 5
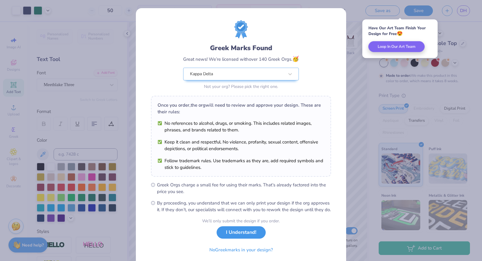
click at [237, 238] on button "I Understand!" at bounding box center [241, 232] width 49 height 12
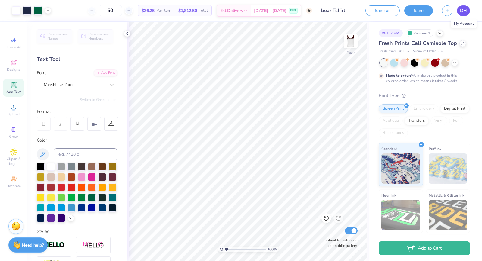
click at [461, 13] on span "DH" at bounding box center [463, 10] width 7 height 7
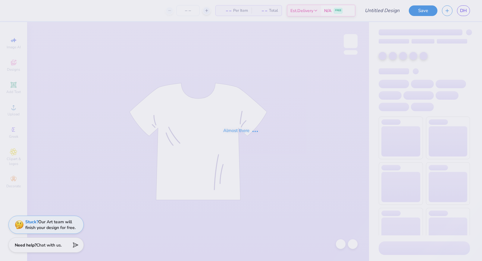
type input "[PERSON_NAME]"
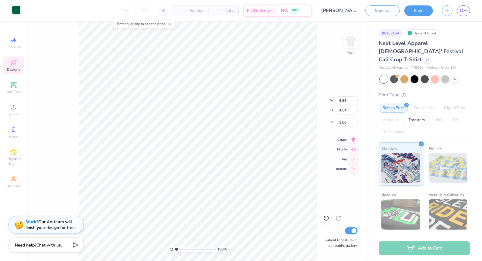
click at [18, 12] on div at bounding box center [16, 10] width 8 height 8
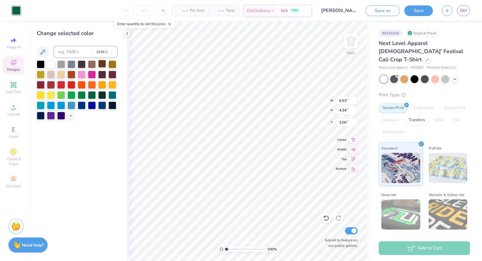
click at [103, 64] on div at bounding box center [102, 64] width 8 height 8
click at [41, 83] on div at bounding box center [41, 84] width 8 height 8
click at [112, 74] on div at bounding box center [113, 74] width 8 height 8
click at [71, 115] on icon at bounding box center [70, 114] width 5 height 5
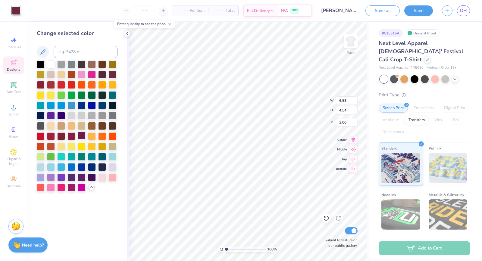
click at [81, 137] on div at bounding box center [82, 135] width 8 height 8
click at [61, 134] on div at bounding box center [61, 135] width 8 height 8
click at [70, 136] on div at bounding box center [72, 135] width 8 height 8
click at [104, 124] on div at bounding box center [102, 125] width 8 height 8
click at [83, 177] on div at bounding box center [82, 176] width 8 height 8
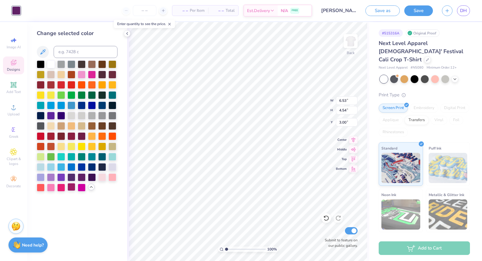
click at [72, 186] on div at bounding box center [72, 187] width 8 height 8
click at [82, 107] on div at bounding box center [82, 105] width 8 height 8
click at [94, 96] on div at bounding box center [92, 94] width 8 height 8
click at [84, 96] on div at bounding box center [82, 94] width 8 height 8
click at [92, 96] on div at bounding box center [92, 94] width 8 height 8
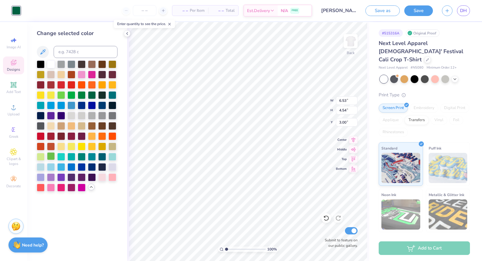
click at [52, 153] on div at bounding box center [51, 156] width 8 height 8
click at [93, 96] on div at bounding box center [92, 94] width 8 height 8
click at [102, 95] on div at bounding box center [102, 94] width 8 height 8
click at [80, 52] on input at bounding box center [86, 52] width 64 height 12
type input "dark"
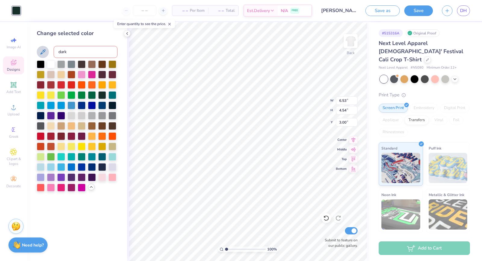
click at [44, 48] on button at bounding box center [43, 52] width 12 height 12
click at [103, 159] on div at bounding box center [102, 156] width 8 height 8
type input "6.52"
type input "4.55"
type input "2.99"
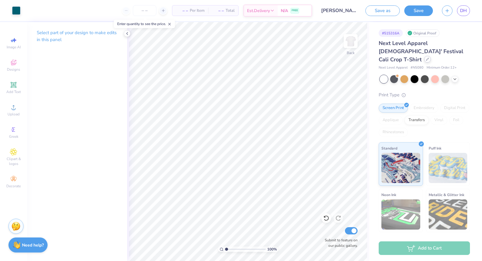
click at [426, 58] on icon at bounding box center [427, 59] width 3 height 3
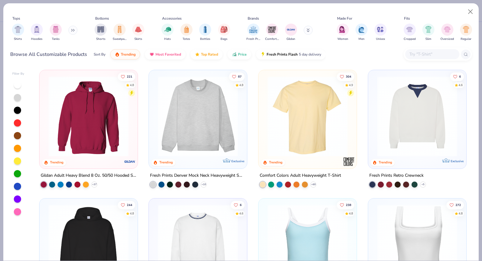
click at [75, 28] on button at bounding box center [72, 30] width 9 height 9
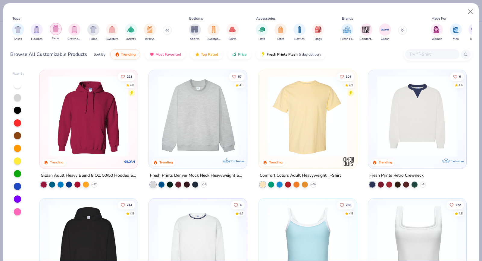
click at [55, 30] on img "filter for Tanks" at bounding box center [55, 28] width 7 height 7
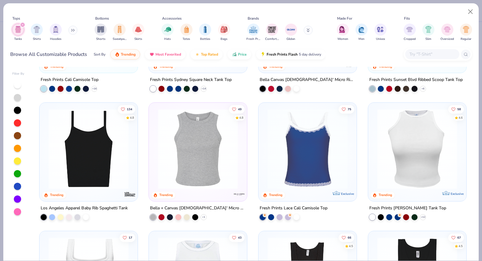
scroll to position [100, 0]
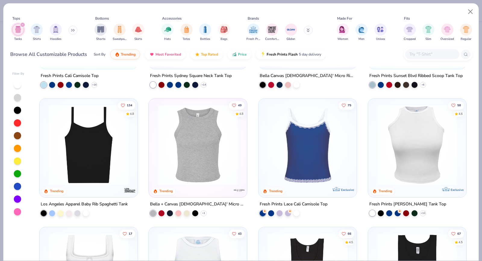
click at [301, 150] on img at bounding box center [308, 145] width 86 height 80
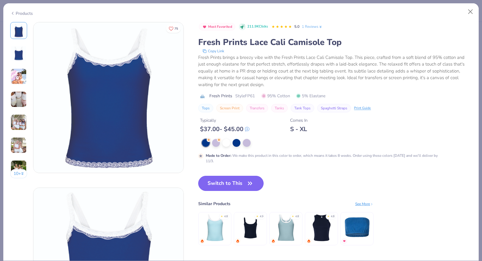
click at [244, 187] on button "Switch to This" at bounding box center [230, 182] width 65 height 15
click at [218, 143] on div at bounding box center [216, 143] width 8 height 8
click at [250, 141] on div at bounding box center [247, 143] width 8 height 8
click at [241, 185] on button "Switch to This" at bounding box center [230, 182] width 65 height 15
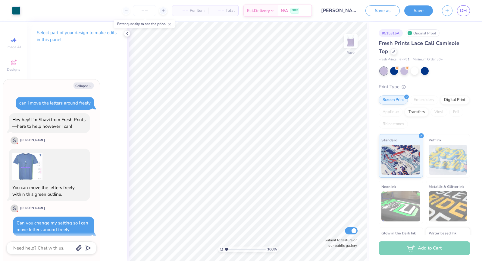
scroll to position [333, 0]
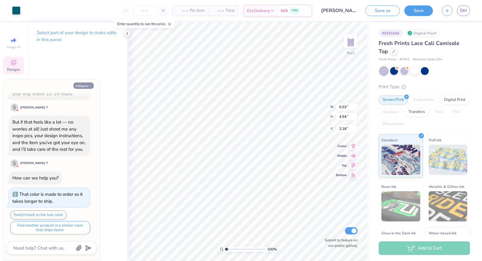
click at [81, 88] on button "Collapse" at bounding box center [84, 85] width 20 height 6
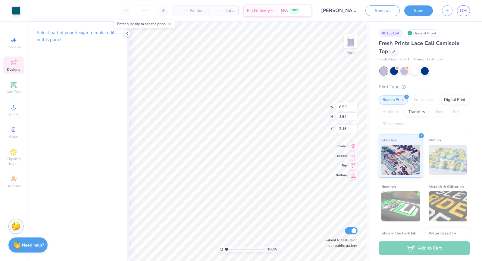
click at [106, 35] on p "Select part of your design to make edits in this panel" at bounding box center [77, 36] width 81 height 14
click at [17, 9] on div at bounding box center [16, 10] width 8 height 8
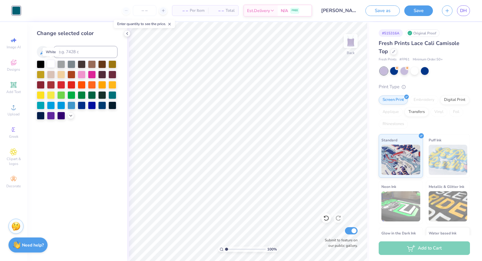
click at [52, 64] on div at bounding box center [51, 64] width 8 height 8
click at [394, 71] on div at bounding box center [394, 70] width 8 height 8
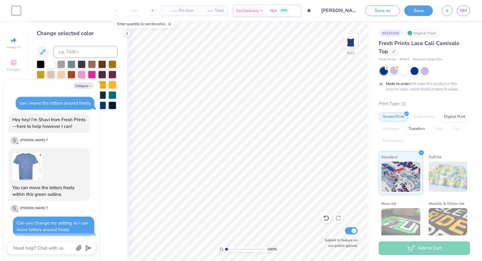
scroll to position [413, 0]
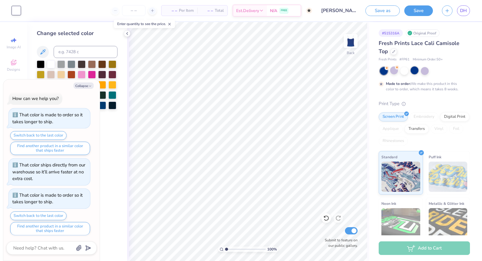
click at [413, 71] on div at bounding box center [415, 70] width 8 height 8
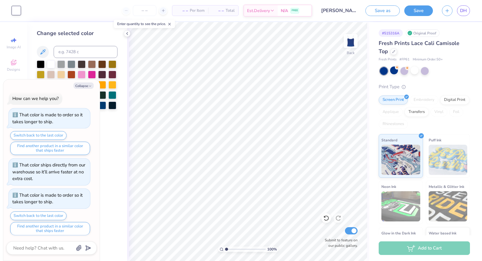
scroll to position [443, 0]
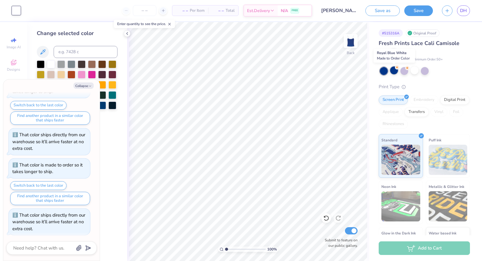
click at [393, 69] on div at bounding box center [394, 70] width 8 height 8
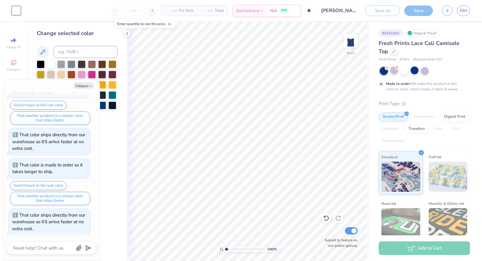
scroll to position [492, 0]
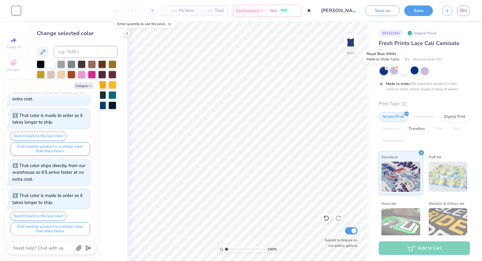
click at [384, 68] on div at bounding box center [384, 71] width 8 height 8
click at [392, 70] on div at bounding box center [394, 70] width 8 height 8
click at [416, 71] on div at bounding box center [415, 70] width 8 height 8
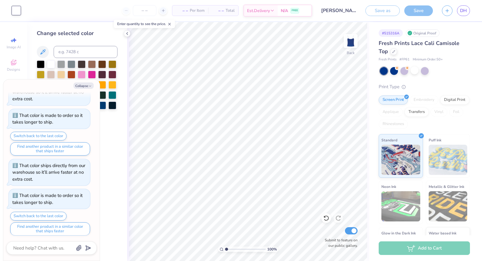
click at [419, 102] on div "Embroidery" at bounding box center [424, 99] width 29 height 9
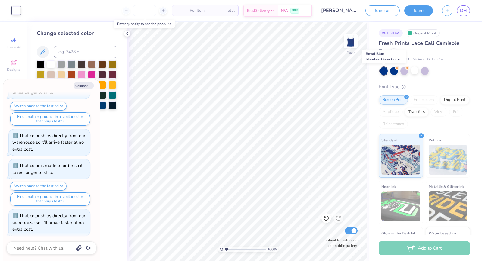
click at [386, 70] on div at bounding box center [384, 71] width 8 height 8
click at [187, 11] on span "– –" at bounding box center [182, 11] width 12 height 6
type textarea "x"
click at [187, 11] on span "– –" at bounding box center [182, 11] width 12 height 6
click at [188, 11] on span "– –" at bounding box center [182, 11] width 12 height 6
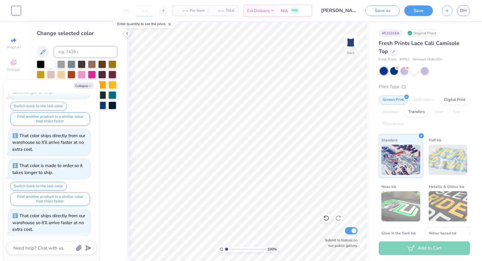
click at [147, 10] on input "number" at bounding box center [145, 10] width 24 height 11
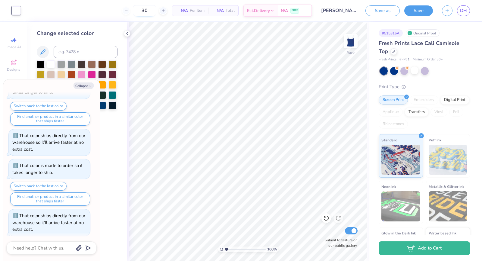
type input "3"
type input "50"
click at [417, 11] on button "Save" at bounding box center [419, 10] width 29 height 11
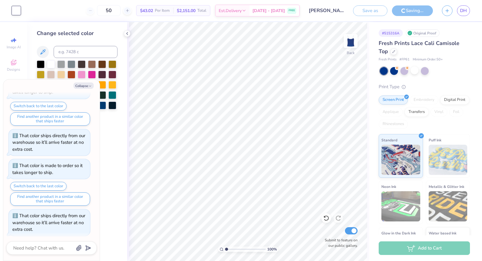
click at [88, 90] on div "Collapse can i move the letters around freely Hey hey! I'm Shavi from Fresh Pri…" at bounding box center [51, 169] width 96 height 181
click at [88, 86] on button "Collapse" at bounding box center [84, 85] width 20 height 6
click at [90, 86] on icon "button" at bounding box center [90, 86] width 4 height 4
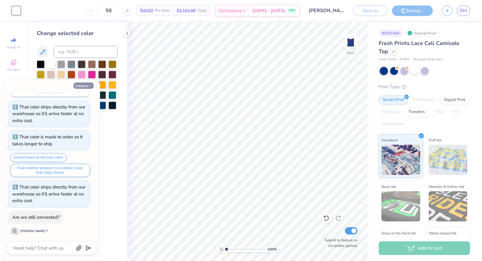
click at [89, 84] on icon "button" at bounding box center [90, 86] width 4 height 4
type textarea "x"
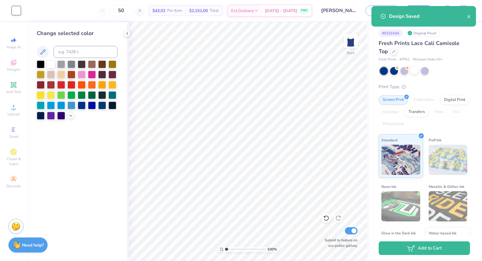
click at [466, 17] on div "Design Saved" at bounding box center [428, 16] width 78 height 7
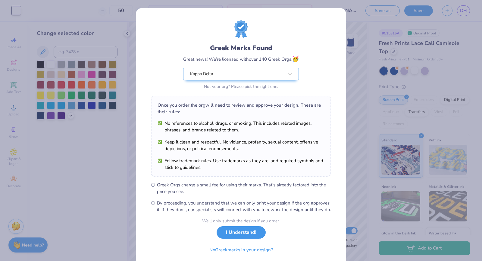
click at [224, 238] on button "I Understand!" at bounding box center [241, 232] width 49 height 12
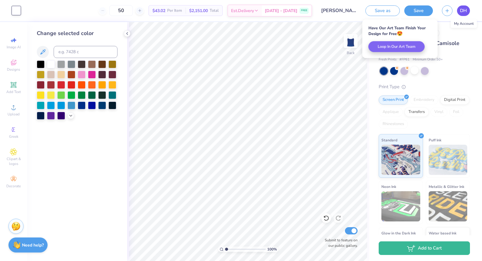
click at [462, 9] on span "DH" at bounding box center [463, 10] width 7 height 7
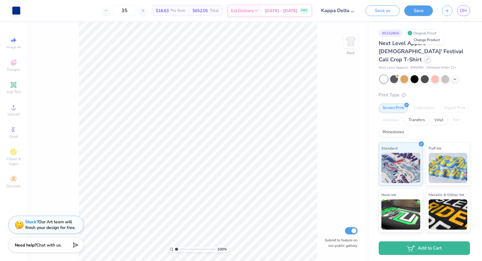
click at [426, 58] on icon at bounding box center [427, 59] width 3 height 3
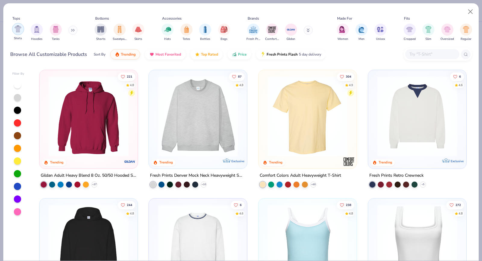
click at [18, 33] on div "filter for Shirts" at bounding box center [18, 29] width 12 height 12
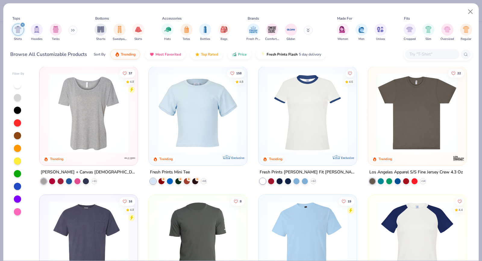
scroll to position [250, 0]
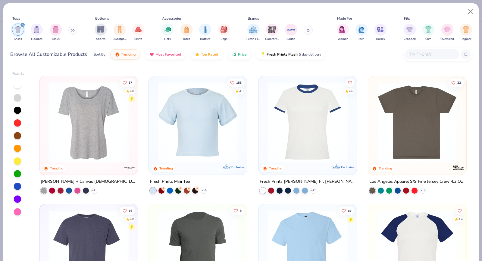
click at [281, 127] on img at bounding box center [308, 122] width 86 height 80
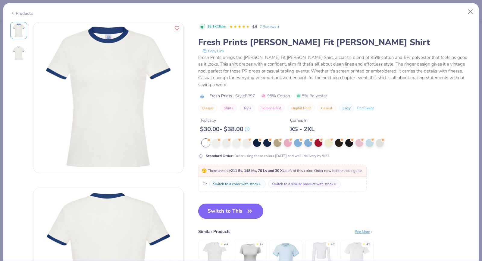
click at [248, 207] on icon "button" at bounding box center [250, 211] width 8 height 8
type input "50"
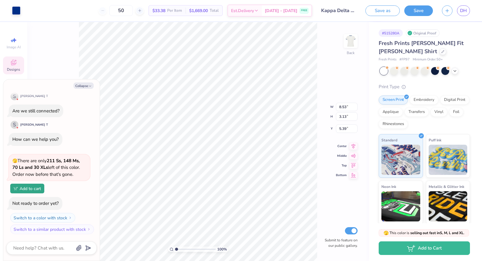
type textarea "x"
type input "2.84"
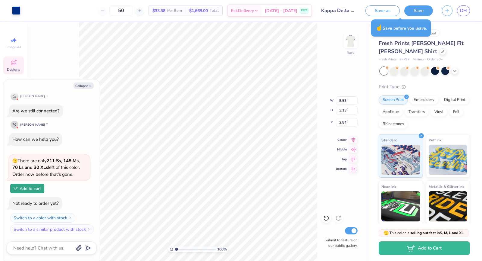
click at [394, 53] on div "Fresh Prints Simone Slim Fit Ringer Shirt" at bounding box center [424, 47] width 91 height 16
click at [440, 53] on div at bounding box center [443, 51] width 7 height 7
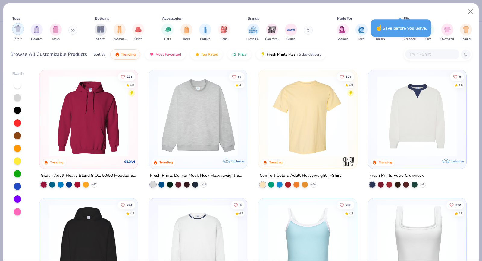
click at [17, 33] on div "filter for Shirts" at bounding box center [18, 29] width 12 height 12
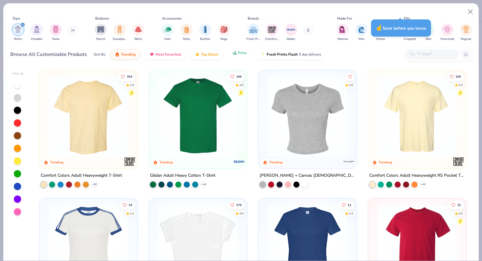
click at [235, 53] on icon "button" at bounding box center [234, 52] width 5 height 5
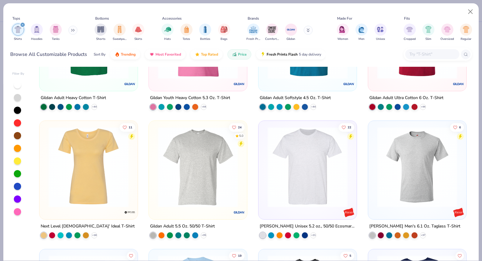
scroll to position [84, 0]
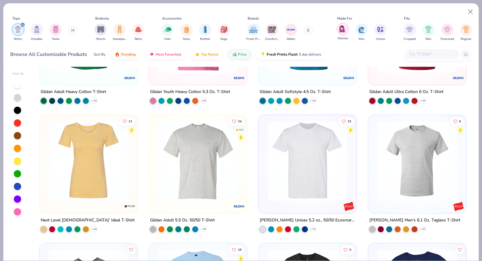
click at [347, 33] on div "filter for Women" at bounding box center [343, 29] width 12 height 12
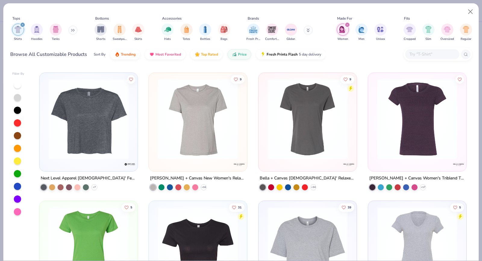
scroll to position [253, 0]
click at [95, 185] on icon at bounding box center [94, 187] width 5 height 5
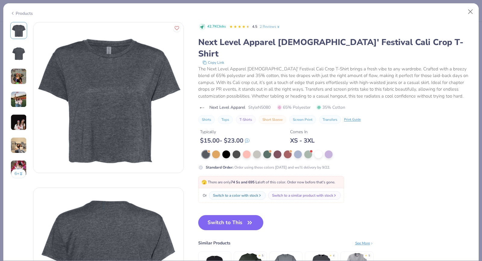
click at [323, 150] on div at bounding box center [321, 154] width 238 height 8
click at [316, 150] on div at bounding box center [319, 154] width 8 height 8
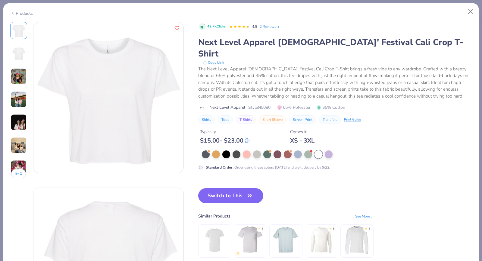
click at [21, 117] on img at bounding box center [19, 122] width 16 height 16
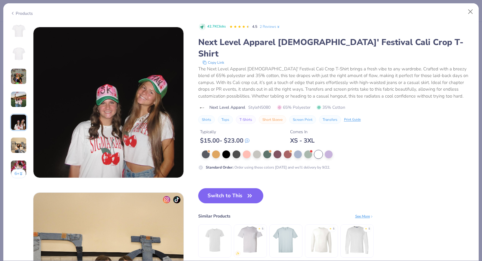
scroll to position [661, 0]
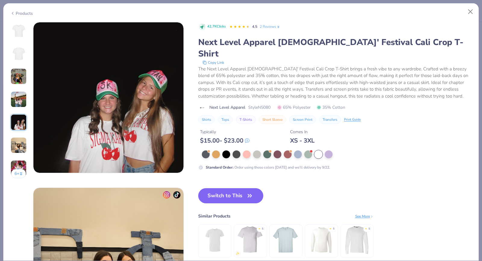
click at [17, 100] on img at bounding box center [19, 99] width 16 height 16
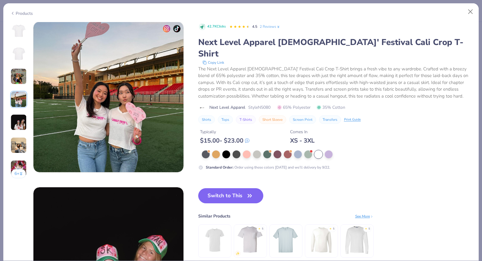
scroll to position [495, 0]
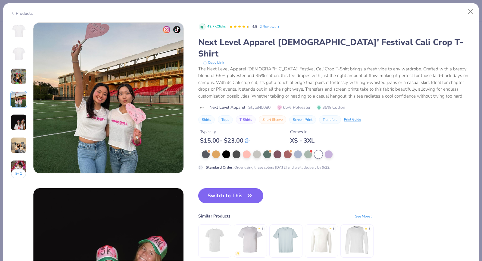
click at [18, 82] on img at bounding box center [19, 76] width 16 height 16
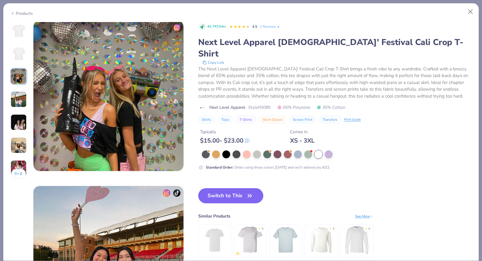
scroll to position [330, 0]
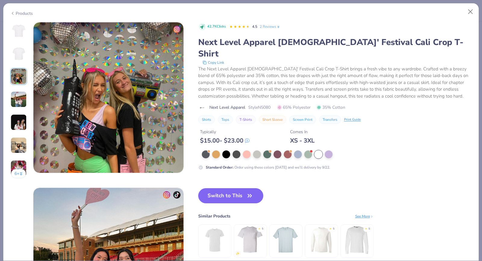
click at [20, 94] on img at bounding box center [19, 99] width 16 height 16
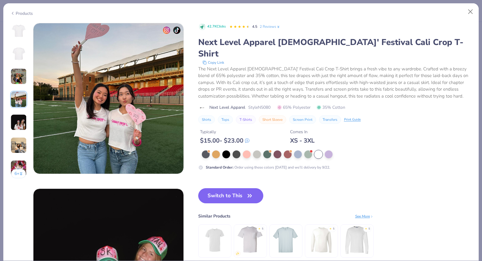
scroll to position [495, 0]
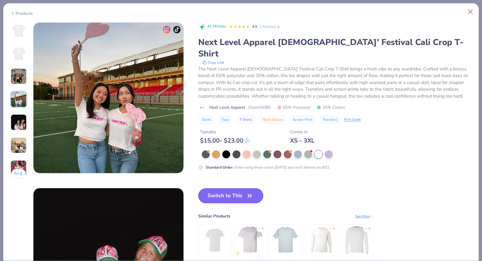
click at [22, 114] on img at bounding box center [19, 122] width 16 height 16
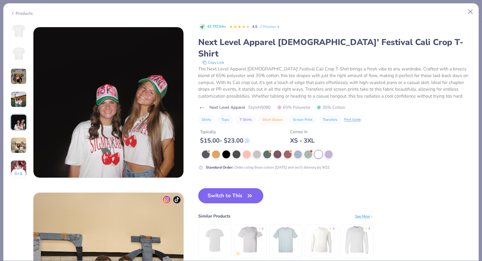
scroll to position [442, 0]
click at [252, 191] on icon "button" at bounding box center [250, 195] width 8 height 8
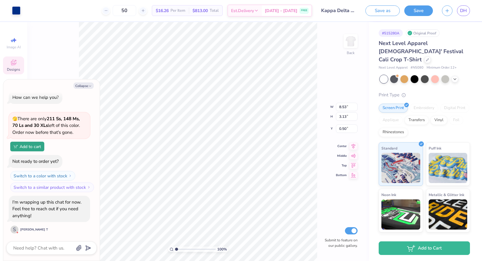
type textarea "x"
type input "3.00"
click at [428, 56] on div at bounding box center [428, 59] width 7 height 7
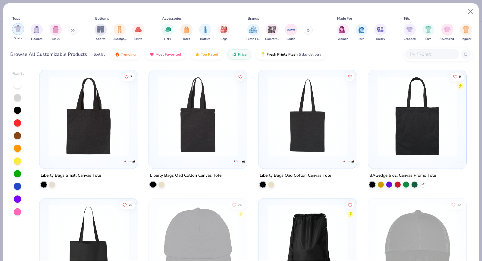
click at [16, 29] on img "filter for Shirts" at bounding box center [17, 28] width 7 height 7
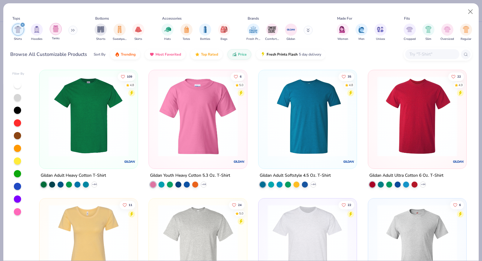
click at [53, 33] on div "filter for Tanks" at bounding box center [56, 29] width 12 height 12
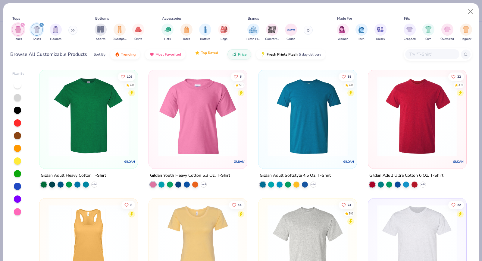
click at [209, 56] on button "Top Rated" at bounding box center [207, 53] width 32 height 10
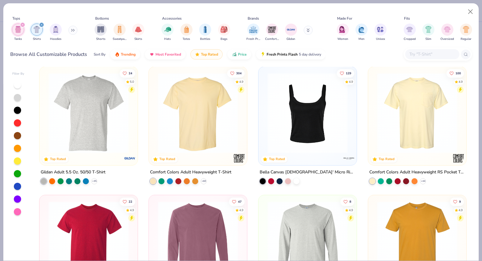
scroll to position [133, 0]
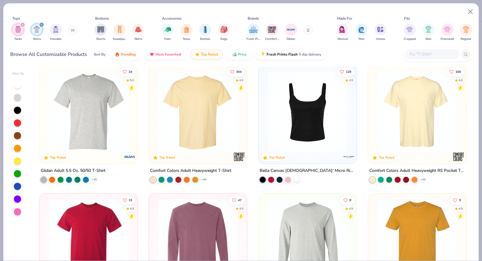
click at [299, 178] on div at bounding box center [297, 178] width 6 height 6
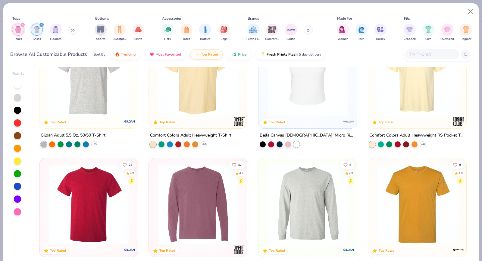
scroll to position [170, 0]
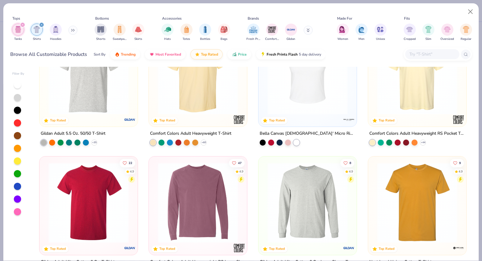
click at [298, 96] on img at bounding box center [308, 74] width 86 height 80
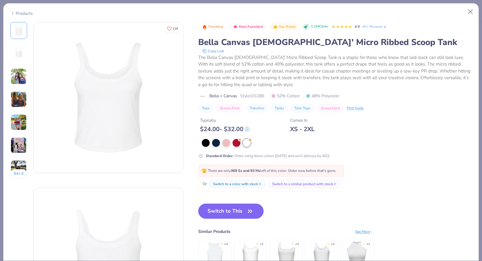
click at [20, 119] on img at bounding box center [19, 122] width 16 height 16
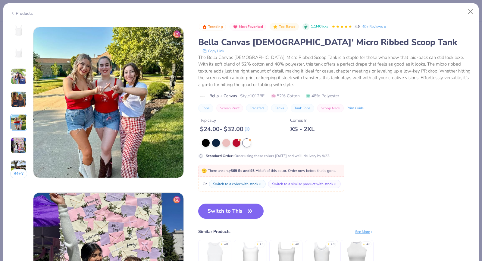
scroll to position [661, 0]
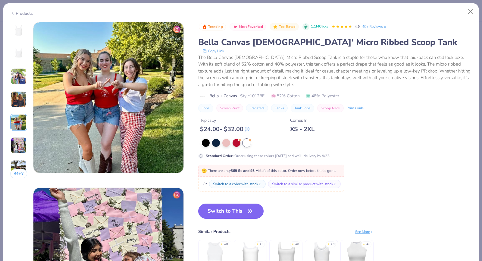
click at [17, 94] on img at bounding box center [19, 99] width 16 height 16
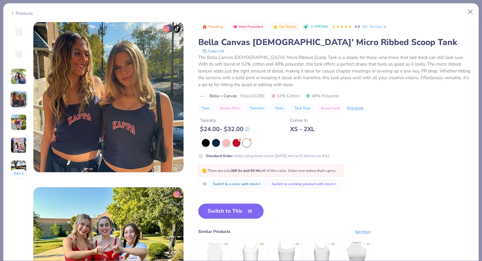
scroll to position [495, 0]
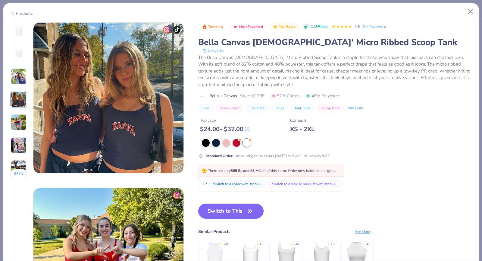
click at [17, 81] on img at bounding box center [19, 76] width 16 height 16
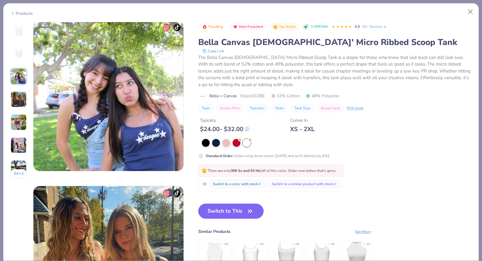
scroll to position [330, 0]
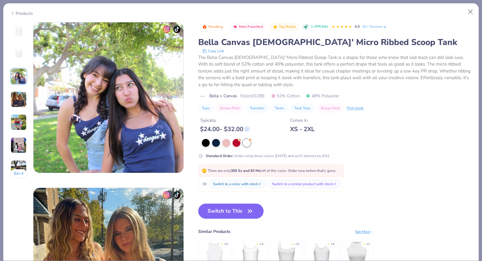
click at [25, 142] on img at bounding box center [19, 145] width 16 height 16
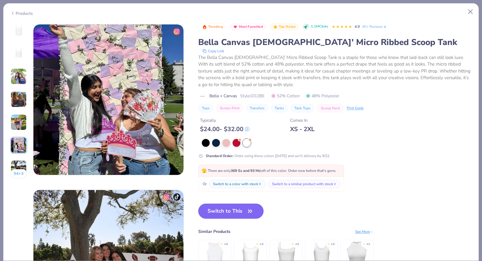
scroll to position [826, 0]
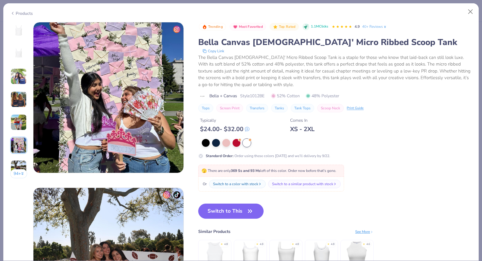
click at [20, 163] on img at bounding box center [19, 168] width 16 height 16
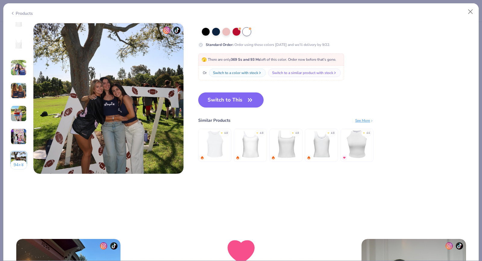
scroll to position [991, 0]
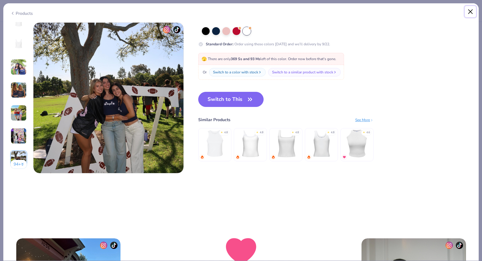
click at [472, 11] on button "Close" at bounding box center [470, 11] width 11 height 11
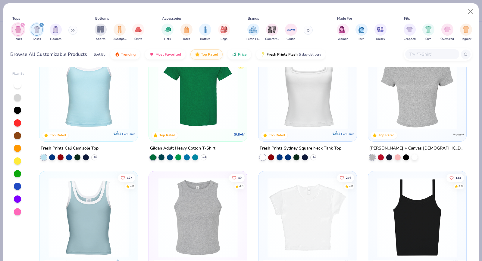
scroll to position [410, 0]
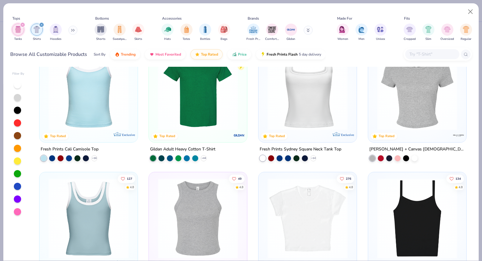
click at [410, 104] on img at bounding box center [418, 90] width 86 height 80
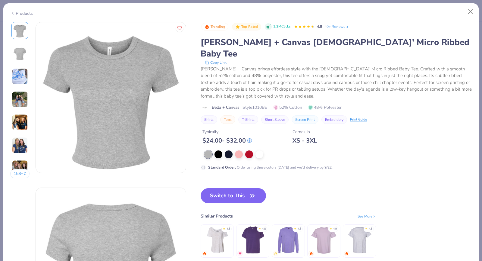
click at [24, 123] on img at bounding box center [20, 122] width 16 height 16
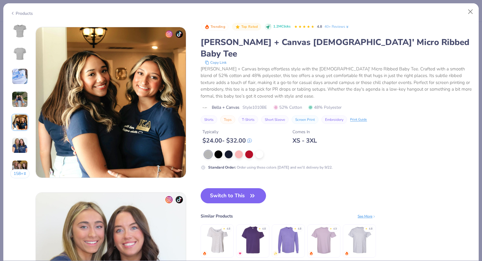
scroll to position [661, 0]
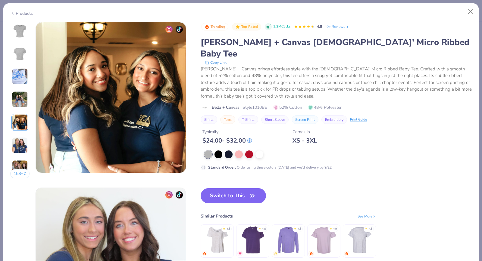
click at [16, 96] on img at bounding box center [20, 99] width 16 height 16
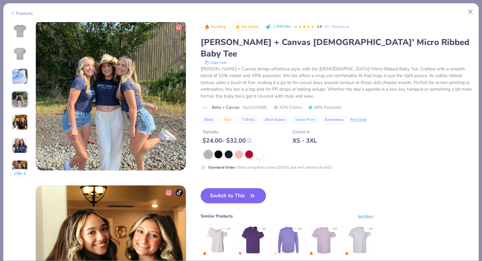
scroll to position [495, 0]
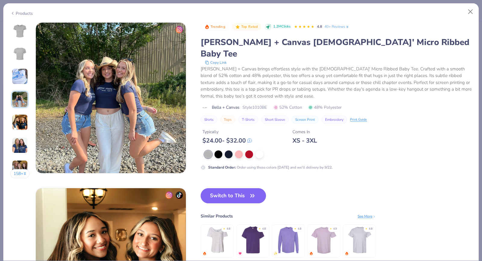
click at [25, 144] on img at bounding box center [20, 145] width 16 height 16
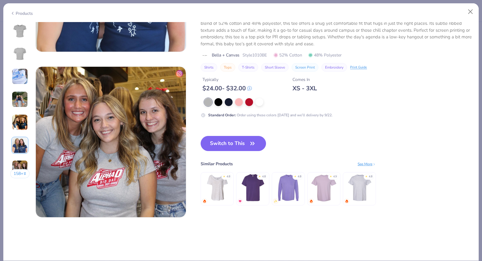
scroll to position [958, 0]
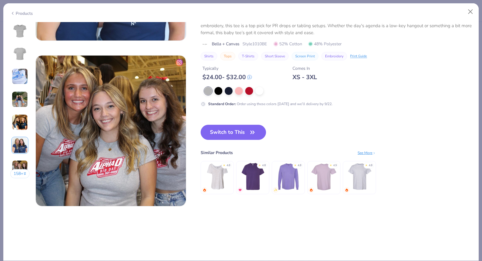
click at [26, 170] on div at bounding box center [25, 173] width 3 height 6
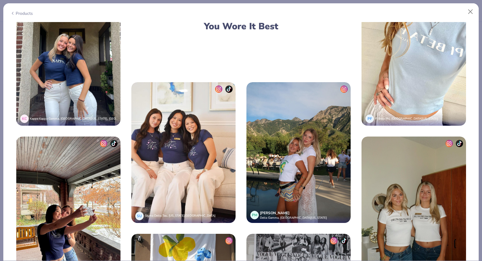
scroll to position [1244, 0]
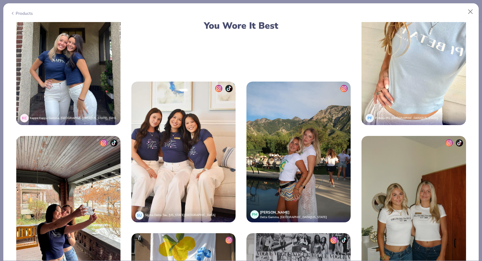
click img
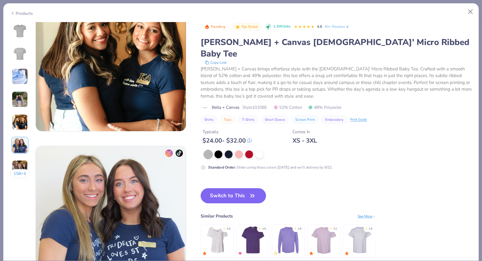
scroll to position [676, 0]
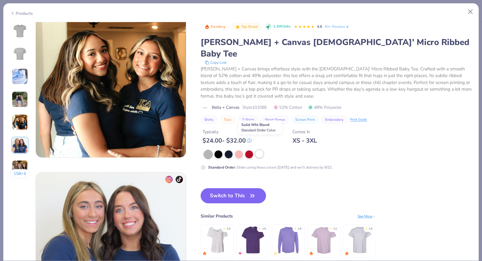
click div
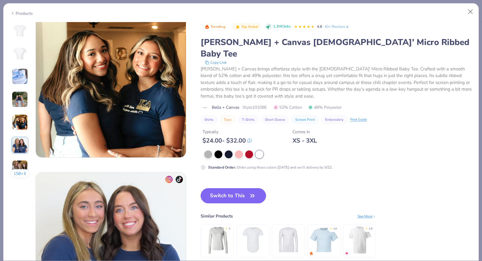
click button "Switch to This"
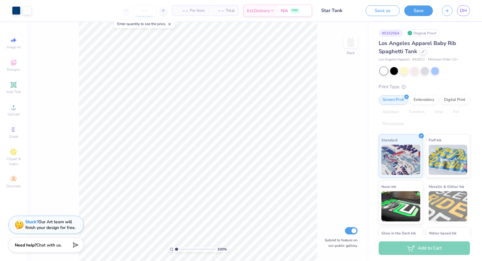
click at [147, 9] on input "number" at bounding box center [145, 10] width 24 height 11
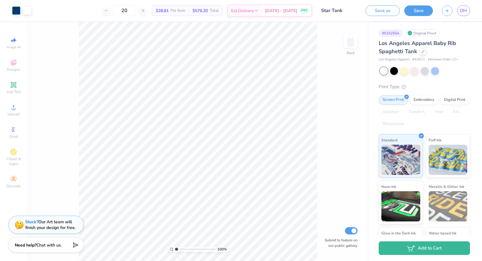
type input "20"
type input "1.32"
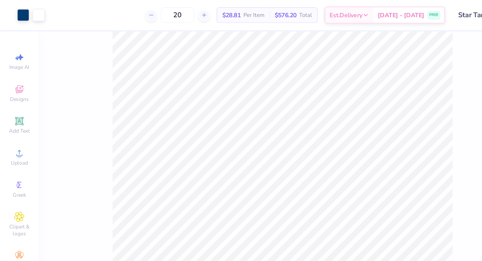
click at [343, 138] on div "100 % Back Submit to feature on our public gallery." at bounding box center [198, 141] width 342 height 239
click at [353, 53] on div at bounding box center [351, 41] width 28 height 28
click at [354, 52] on img at bounding box center [351, 41] width 24 height 24
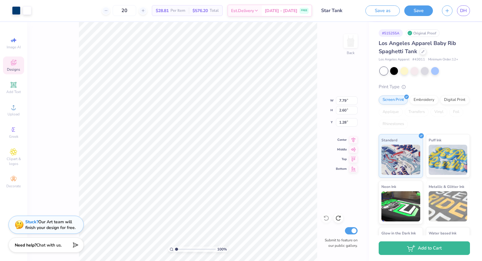
type input "0.92"
click at [419, 12] on button "Save" at bounding box center [419, 10] width 29 height 11
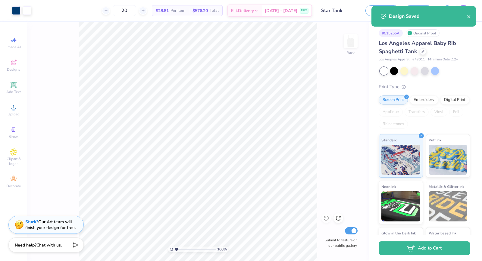
click at [466, 18] on div "Design Saved" at bounding box center [428, 16] width 78 height 7
click at [467, 18] on icon "close" at bounding box center [469, 16] width 4 height 5
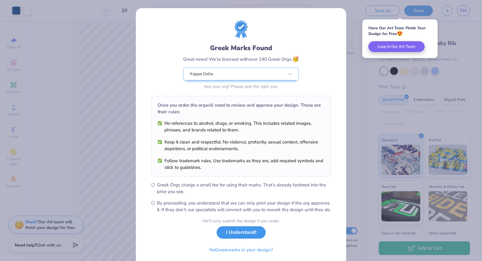
click at [248, 238] on button "I Understand!" at bounding box center [241, 232] width 49 height 12
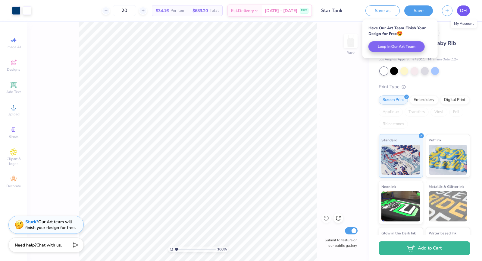
click at [466, 13] on span "DH" at bounding box center [463, 10] width 7 height 7
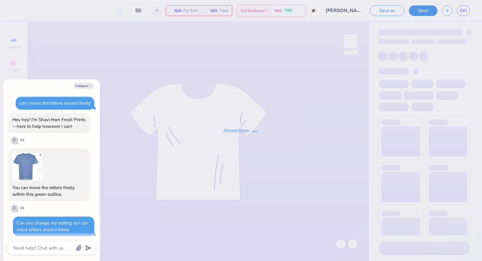
scroll to position [455, 0]
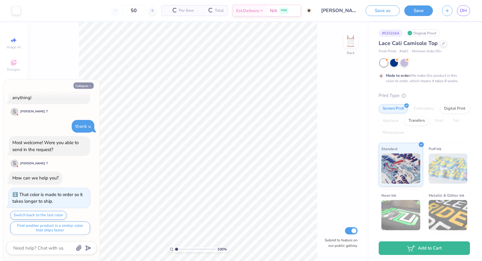
click at [84, 87] on button "Collapse" at bounding box center [84, 85] width 20 height 6
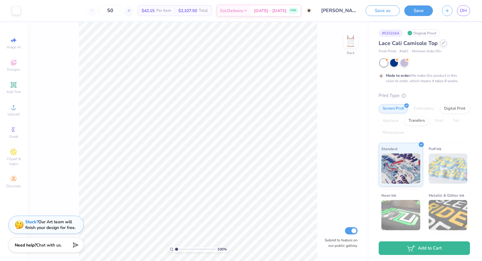
click at [441, 43] on div at bounding box center [444, 43] width 7 height 7
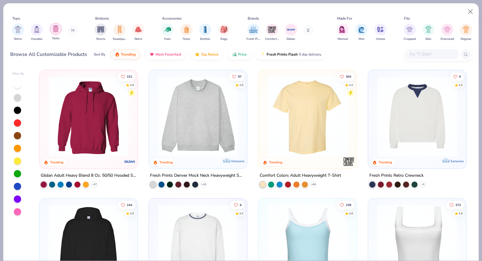
click at [50, 27] on div "filter for Tanks" at bounding box center [56, 29] width 12 height 12
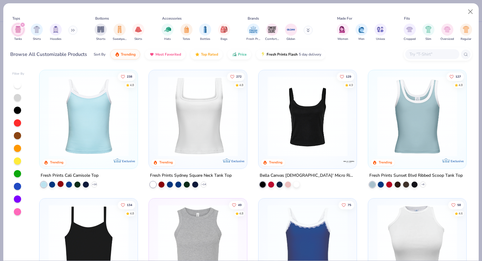
click at [58, 182] on div at bounding box center [61, 184] width 6 height 6
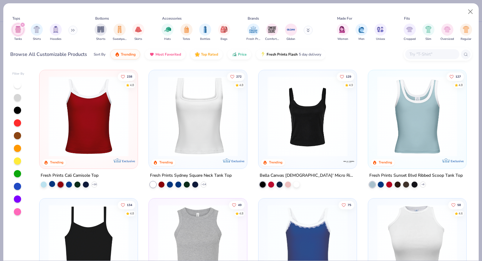
click at [53, 182] on div at bounding box center [52, 184] width 6 height 6
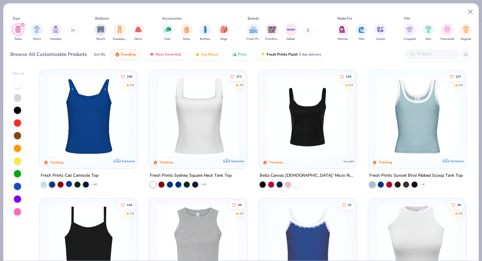
click at [70, 184] on div at bounding box center [69, 184] width 6 height 6
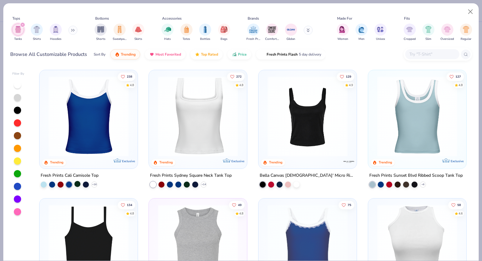
click at [76, 182] on div at bounding box center [77, 184] width 6 height 6
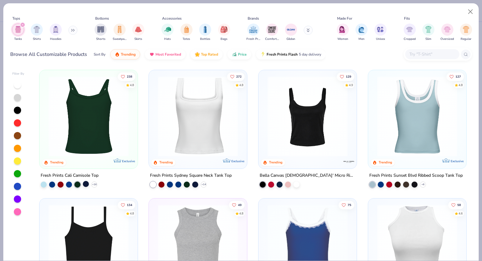
click at [88, 182] on div at bounding box center [86, 184] width 6 height 6
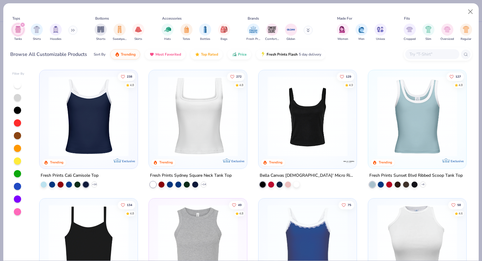
click at [90, 147] on img at bounding box center [89, 116] width 86 height 80
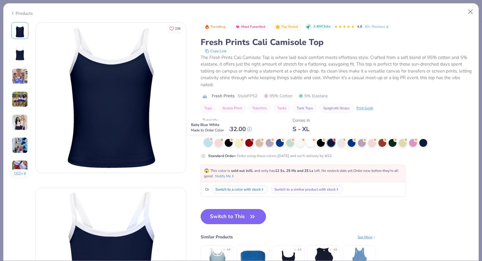
click at [208, 141] on div at bounding box center [208, 142] width 8 height 8
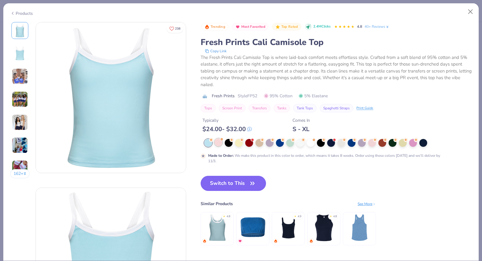
click at [221, 144] on div at bounding box center [219, 142] width 8 height 8
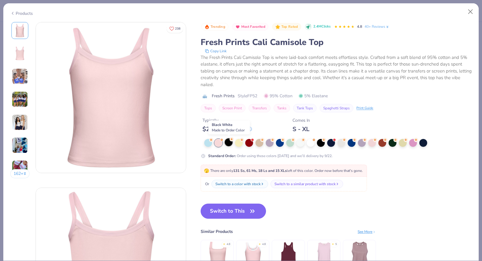
click at [230, 144] on div at bounding box center [229, 142] width 8 height 8
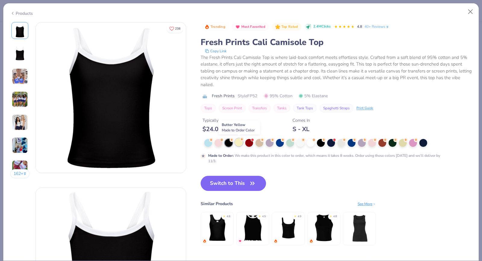
click at [242, 144] on div at bounding box center [239, 142] width 8 height 8
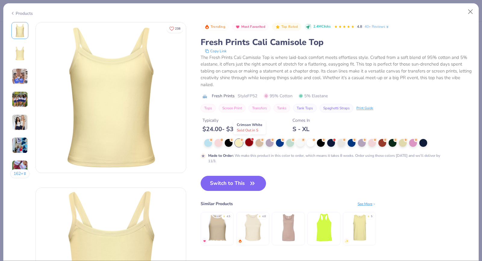
click at [252, 144] on div at bounding box center [249, 142] width 8 height 8
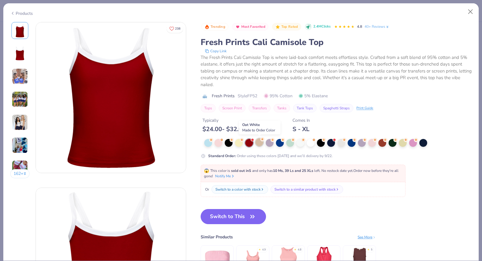
click at [260, 143] on div at bounding box center [260, 142] width 8 height 8
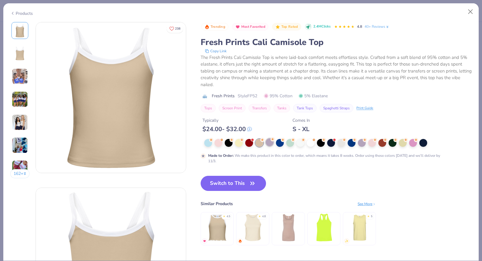
click at [271, 142] on div at bounding box center [270, 142] width 8 height 8
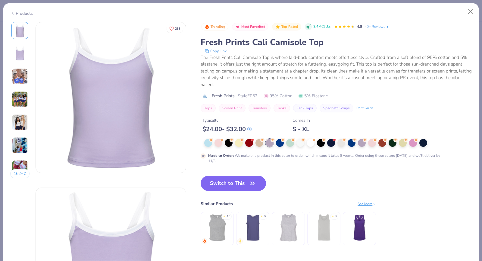
click at [22, 80] on img at bounding box center [20, 76] width 16 height 16
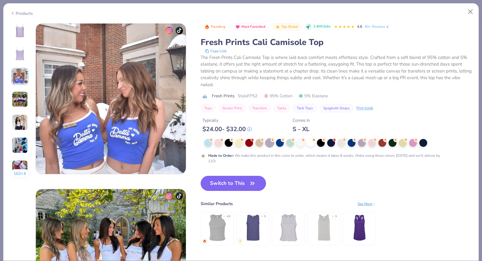
scroll to position [330, 0]
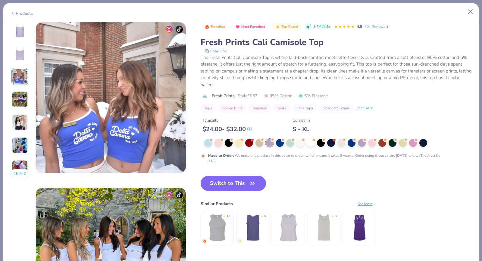
click at [25, 101] on img at bounding box center [20, 99] width 16 height 16
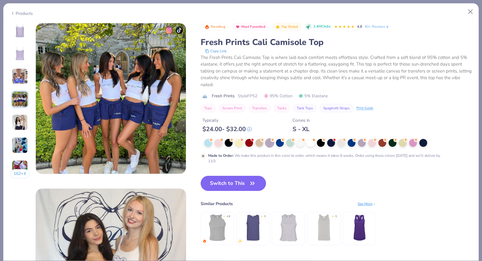
scroll to position [495, 0]
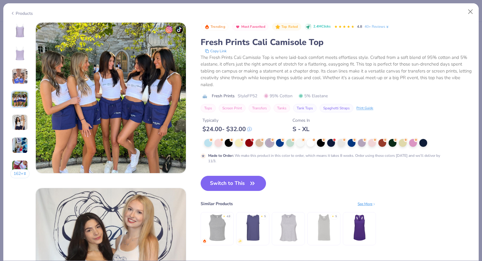
click at [25, 110] on div "162 +" at bounding box center [20, 102] width 20 height 160
click at [26, 118] on img at bounding box center [20, 122] width 16 height 16
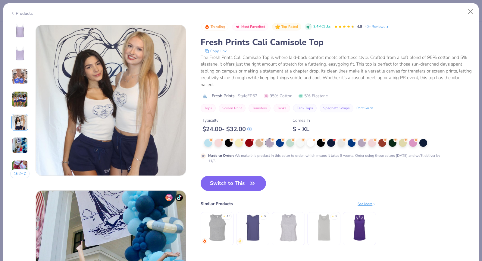
scroll to position [661, 0]
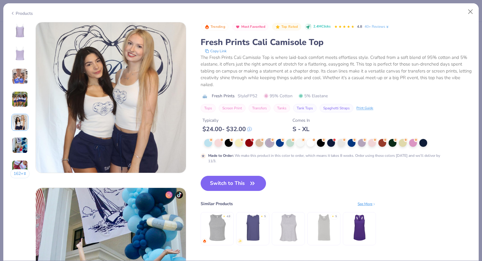
click at [24, 140] on img at bounding box center [20, 145] width 16 height 16
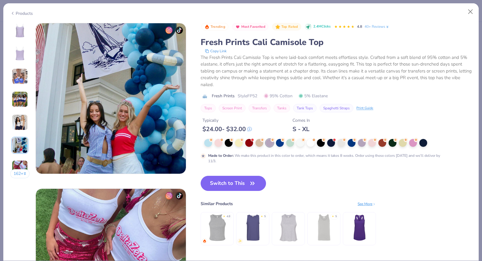
scroll to position [826, 0]
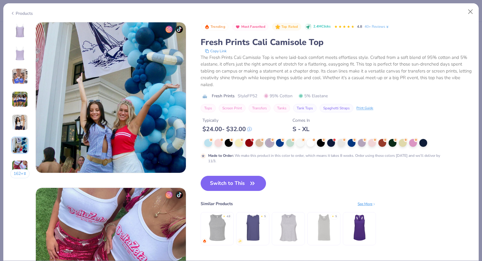
click at [26, 163] on img at bounding box center [20, 168] width 16 height 16
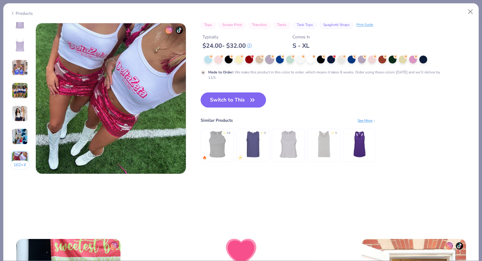
scroll to position [991, 0]
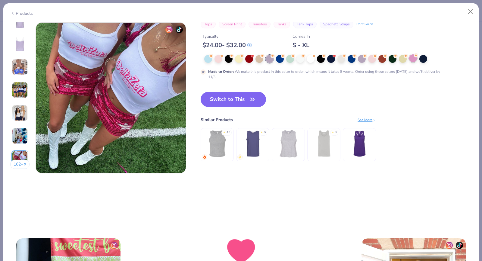
click at [413, 60] on div at bounding box center [413, 58] width 8 height 8
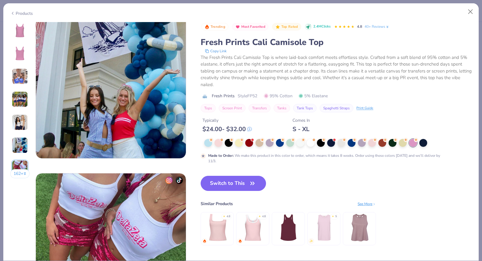
click at [21, 27] on img at bounding box center [20, 30] width 14 height 14
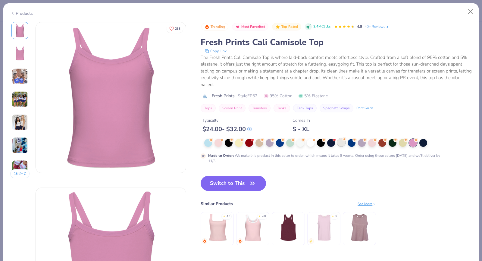
click at [340, 141] on div at bounding box center [342, 142] width 8 height 8
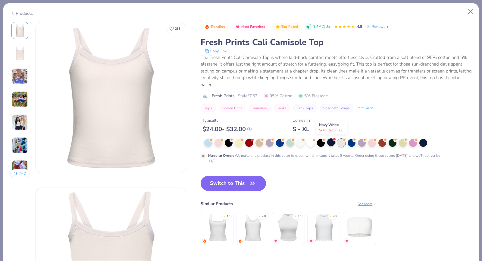
click at [332, 141] on div at bounding box center [331, 142] width 8 height 8
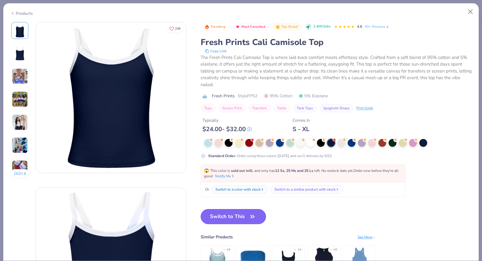
click at [259, 215] on button "Switch to This" at bounding box center [233, 216] width 65 height 15
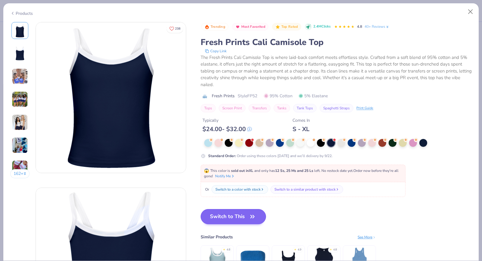
scroll to position [587, 0]
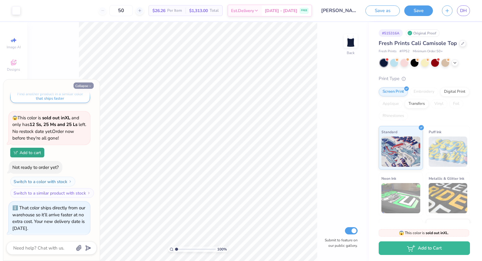
click at [82, 85] on button "Collapse" at bounding box center [84, 85] width 20 height 6
type textarea "x"
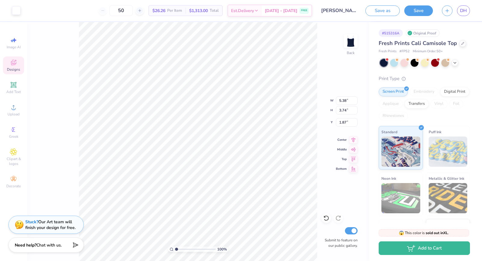
type input "5.38"
type input "3.74"
type input "1.79"
type input "1.60"
click at [419, 13] on button "Save" at bounding box center [419, 10] width 29 height 11
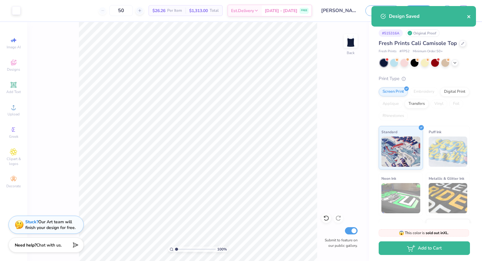
click at [471, 13] on button "close" at bounding box center [469, 16] width 4 height 7
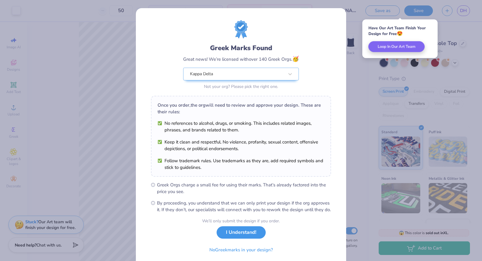
click at [237, 238] on button "I Understand!" at bounding box center [241, 232] width 49 height 12
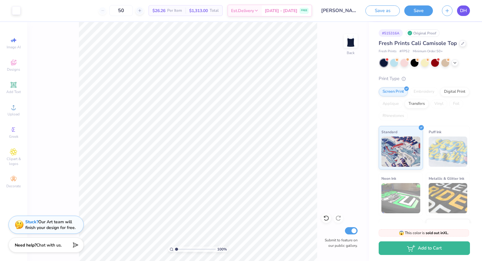
click at [465, 12] on span "DH" at bounding box center [463, 10] width 7 height 7
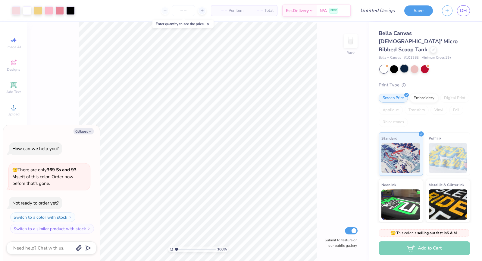
click at [404, 65] on div at bounding box center [405, 69] width 8 height 8
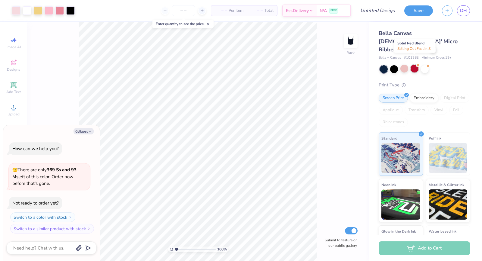
click at [414, 65] on div at bounding box center [415, 69] width 8 height 8
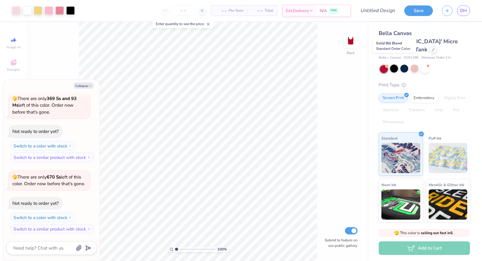
click at [393, 65] on div at bounding box center [394, 69] width 8 height 8
click at [428, 65] on div at bounding box center [425, 69] width 8 height 8
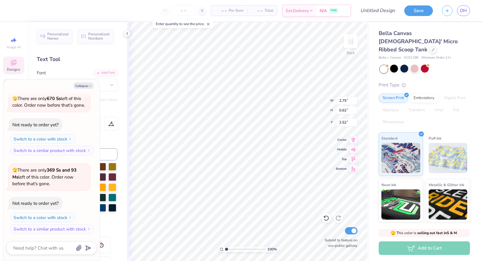
scroll to position [0, 0]
type textarea "x"
type textarea "D"
type textarea "x"
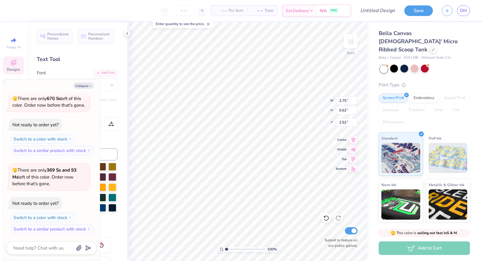
type textarea "De"
type textarea "x"
type textarea "Del"
type textarea "x"
type textarea "De"
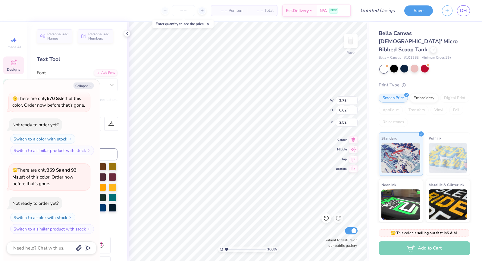
type textarea "x"
type textarea "D"
type textarea "x"
type textarea "DE"
type textarea "x"
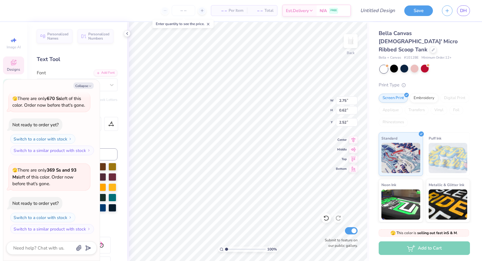
type textarea "DEL"
type textarea "x"
type textarea "DELT"
type textarea "x"
type textarea "DELTA"
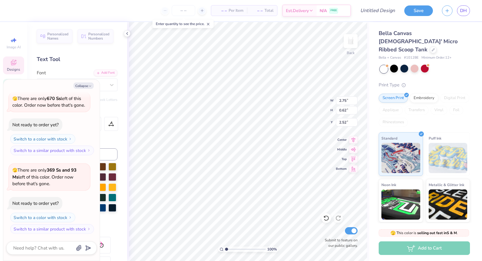
scroll to position [0, 0]
type textarea "x"
type input "2.74"
type input "3.34"
type textarea "x"
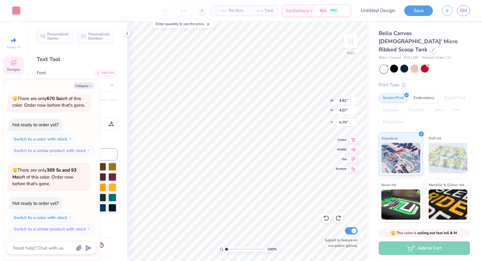
type input "2.41"
type input "0.59"
type input "1.60"
type textarea "x"
type input "6.32"
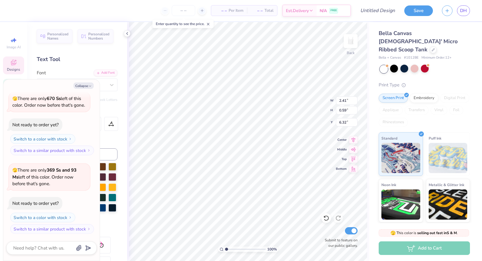
type textarea "x"
type input "2.60"
type input "0.62"
type input "2.52"
type textarea "x"
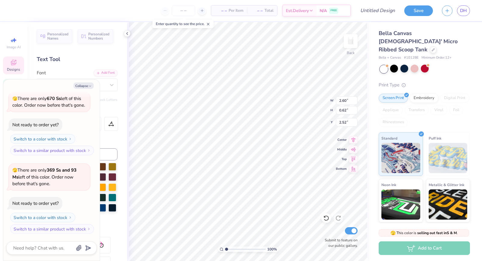
type input "6.60"
type textarea "x"
type input "1.41"
type input "1.20"
type input "3.67"
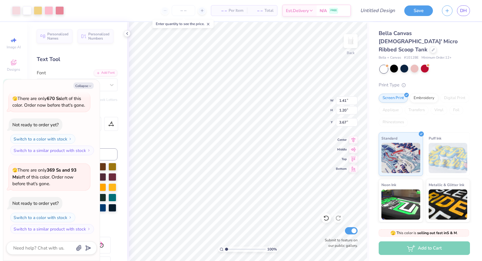
type textarea "x"
type input "1.40"
type textarea "x"
type input "2.41"
type input "0.59"
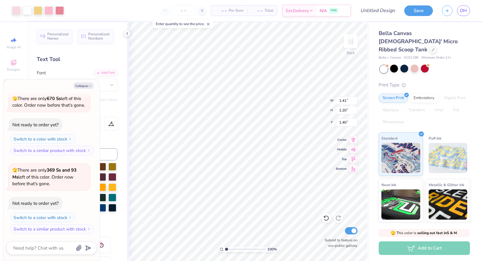
type input "6.32"
type textarea "x"
type input "1.71"
type textarea "x"
type input "2.60"
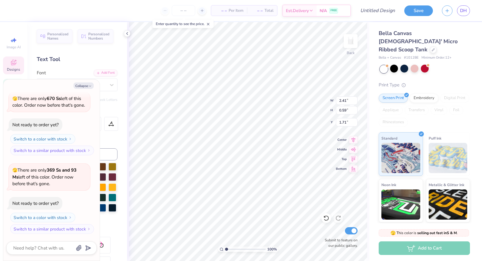
type input "0.62"
type input "6.60"
type textarea "x"
type input "1.69"
type textarea "x"
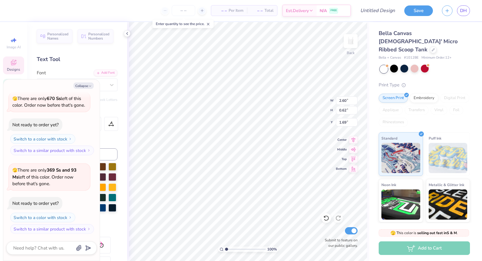
type input "1.38"
type input "1.13"
type input "1.41"
type textarea "x"
type input "2.91"
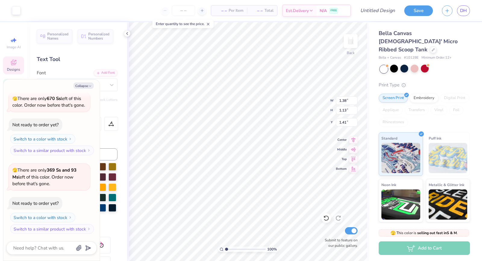
type input "2.39"
type textarea "x"
type input "1.38"
type input "1.13"
type textarea "x"
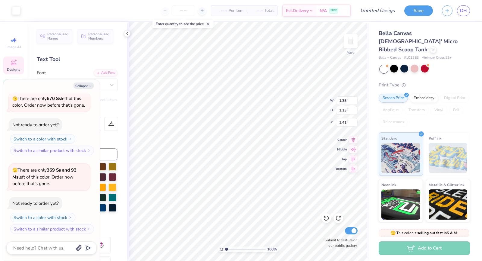
type input "1.40"
type input "1.18"
type textarea "x"
type input "2.36"
type input "2.00"
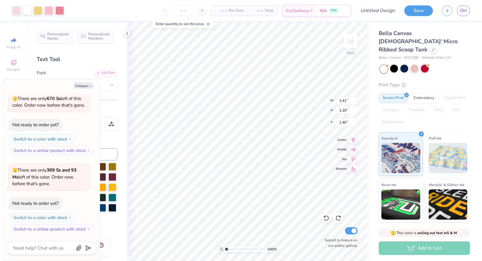
type input "0.60"
type textarea "x"
type input "4.56"
type input "3.86"
type textarea "x"
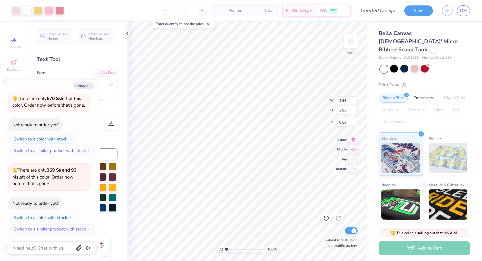
type input "0.50"
type textarea "x"
type input "2.41"
type input "0.59"
type input "1.71"
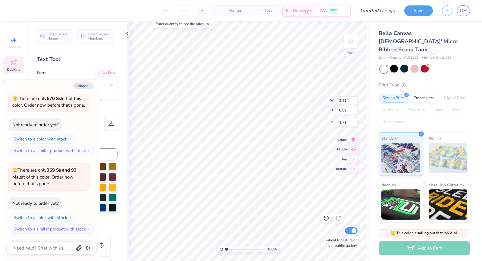
type textarea "x"
type input "2.91"
type textarea "x"
type input "2.60"
type input "0.62"
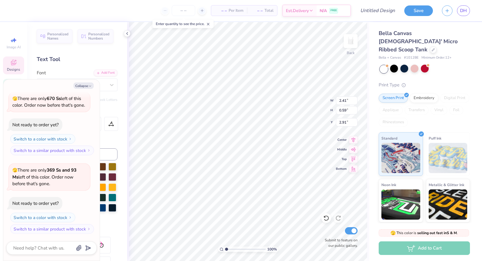
type input "1.69"
type textarea "x"
type input "2.89"
type textarea "x"
type input "4.52"
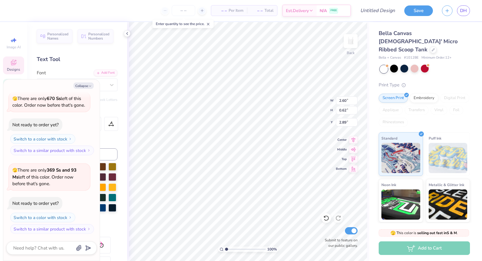
type input "3.78"
type input "0.53"
click at [85, 86] on button "Collapse" at bounding box center [84, 85] width 20 height 6
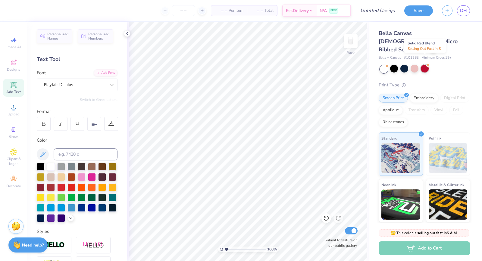
click at [426, 65] on div at bounding box center [425, 69] width 8 height 8
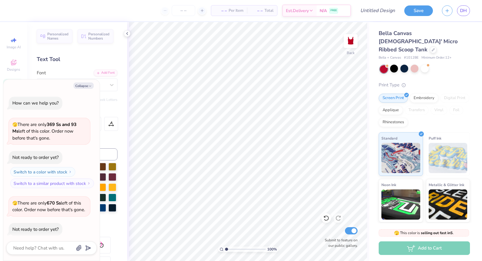
scroll to position [176, 0]
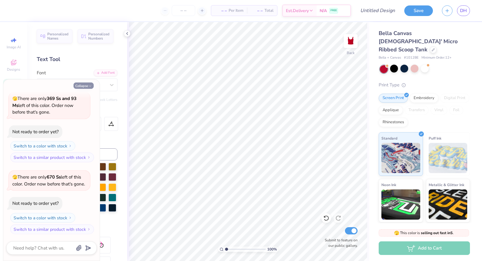
click at [86, 88] on button "Collapse" at bounding box center [84, 85] width 20 height 6
type textarea "x"
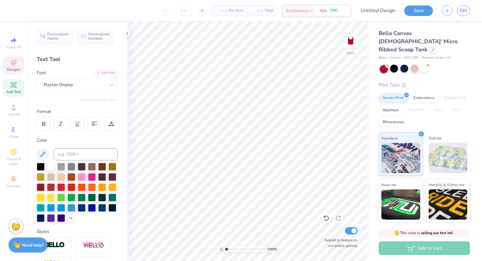
click at [14, 69] on span "Designs" at bounding box center [13, 69] width 13 height 5
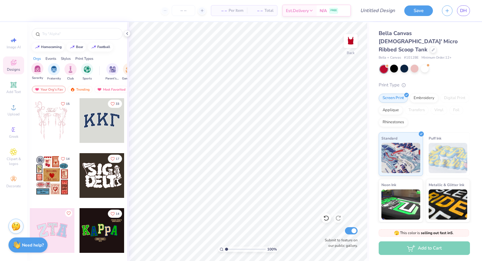
click at [33, 73] on div "Sorority" at bounding box center [37, 71] width 12 height 18
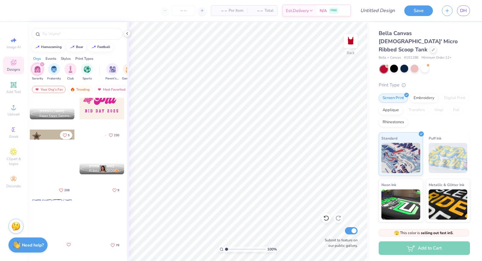
scroll to position [441, 0]
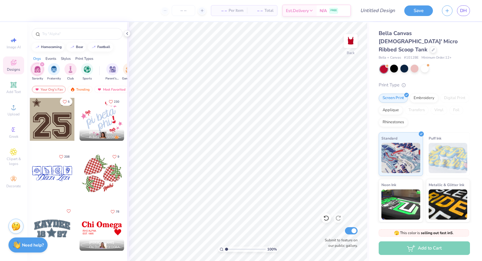
click at [45, 169] on div at bounding box center [52, 173] width 45 height 45
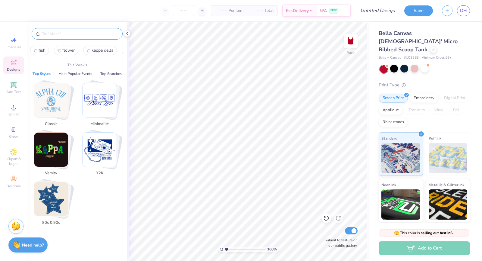
click at [65, 34] on input "text" at bounding box center [80, 34] width 77 height 6
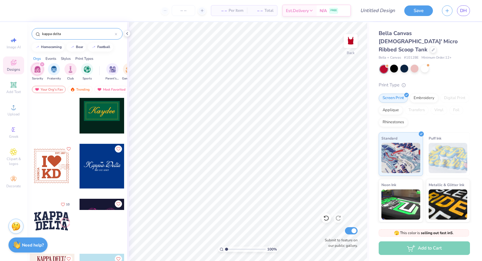
scroll to position [1380, 0]
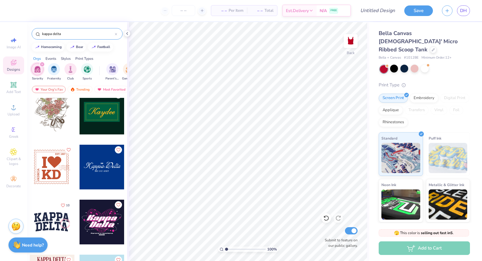
type input "kappa delta"
click at [56, 172] on div at bounding box center [52, 166] width 45 height 45
click at [16, 8] on div at bounding box center [16, 10] width 8 height 8
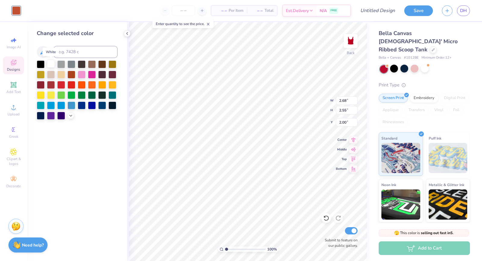
click at [51, 64] on div at bounding box center [51, 64] width 8 height 8
type input "1.20"
type input "1.14"
type input "1.43"
type input "2.40"
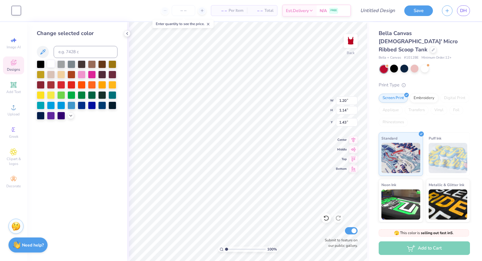
type input "2.28"
type input "0.86"
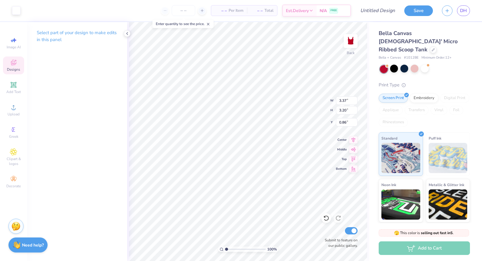
type input "3.37"
type input "3.20"
type input "0.80"
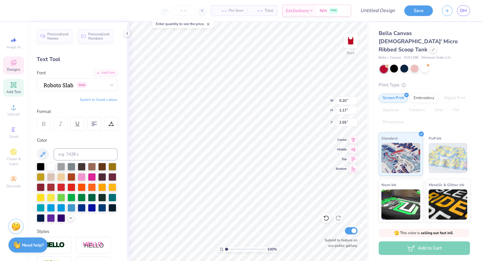
scroll to position [0, 0]
type textarea "3"
type textarea "#SEWANNE"
type input "1.53"
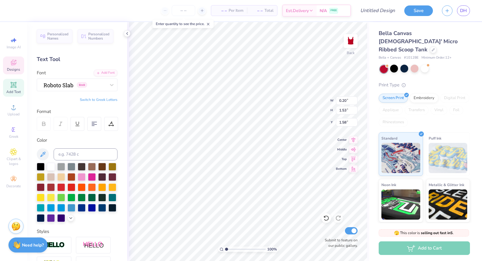
type input "2.00"
click at [14, 65] on icon at bounding box center [13, 62] width 7 height 7
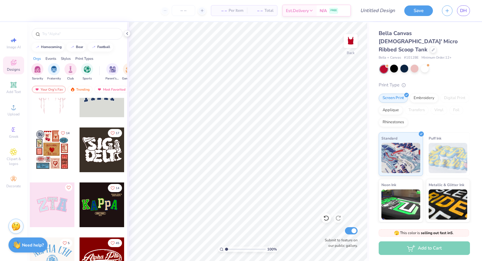
scroll to position [25, 0]
click at [57, 28] on div at bounding box center [77, 33] width 91 height 11
click at [57, 34] on input "text" at bounding box center [80, 34] width 77 height 6
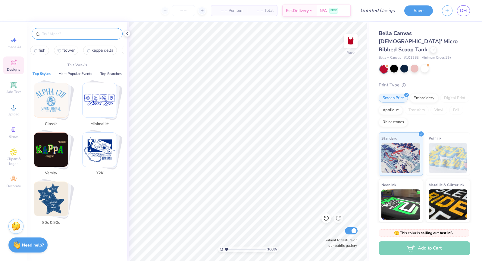
click at [97, 50] on span "kappa delta" at bounding box center [103, 50] width 22 height 6
type input "kappa delta"
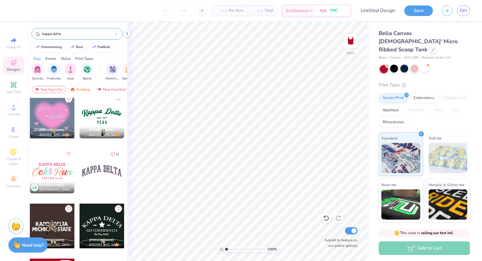
scroll to position [3189, 0]
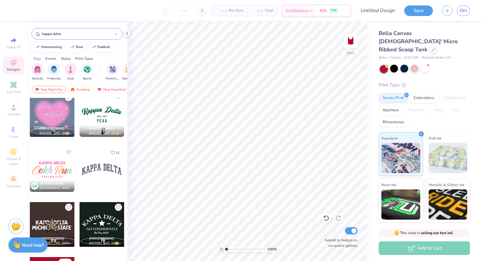
click at [100, 165] on div at bounding box center [57, 169] width 134 height 45
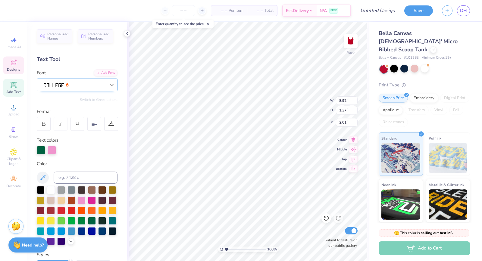
scroll to position [0, 2]
click at [41, 149] on div at bounding box center [41, 150] width 8 height 8
click at [60, 208] on div at bounding box center [61, 210] width 8 height 8
click at [41, 151] on div at bounding box center [41, 150] width 8 height 8
click at [62, 207] on div at bounding box center [61, 210] width 8 height 8
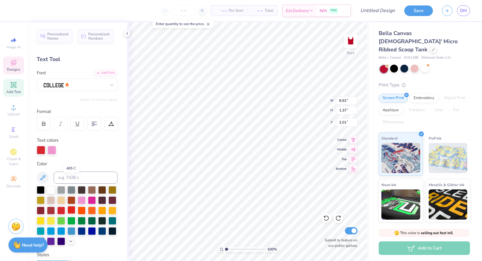
scroll to position [113, 0]
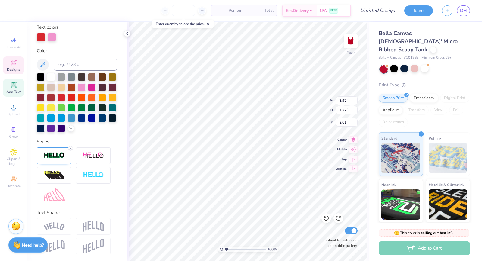
click at [90, 221] on img at bounding box center [93, 225] width 21 height 11
click at [97, 224] on img at bounding box center [93, 225] width 21 height 11
click at [59, 223] on img at bounding box center [54, 226] width 21 height 8
click at [96, 241] on img at bounding box center [93, 245] width 21 height 15
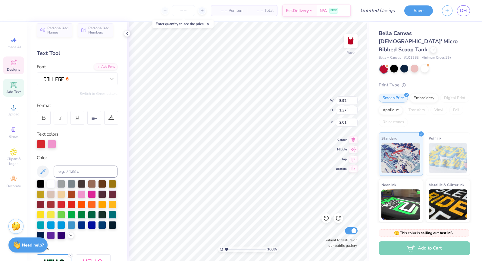
scroll to position [0, 0]
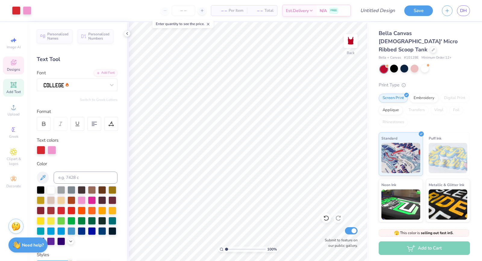
click at [16, 61] on icon at bounding box center [16, 60] width 2 height 2
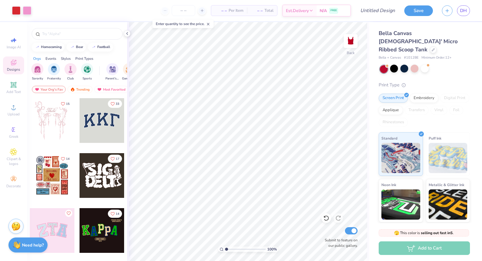
scroll to position [2, 0]
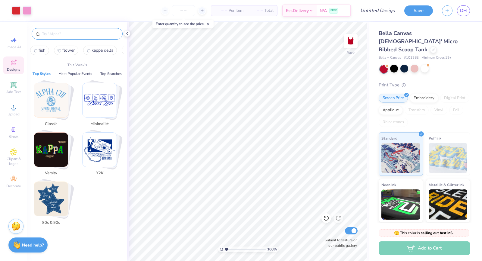
click at [65, 33] on input "text" at bounding box center [80, 34] width 77 height 6
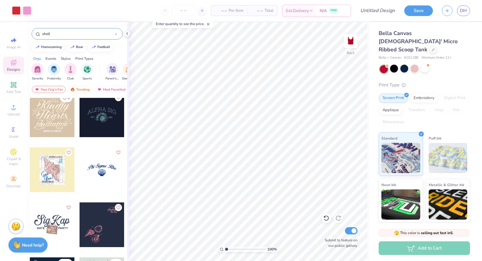
scroll to position [0, 0]
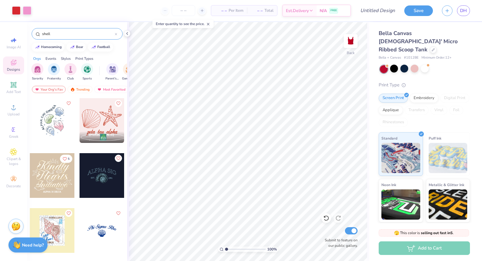
type input "shell"
click at [53, 126] on div at bounding box center [52, 120] width 45 height 45
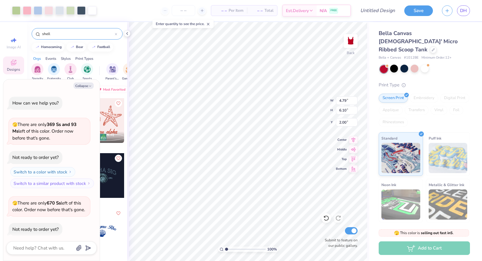
scroll to position [222, 0]
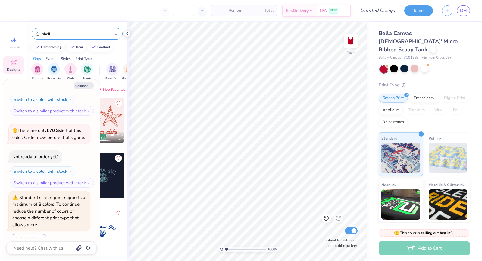
click at [109, 226] on div at bounding box center [102, 230] width 45 height 45
click at [88, 86] on icon "button" at bounding box center [90, 86] width 4 height 4
type textarea "x"
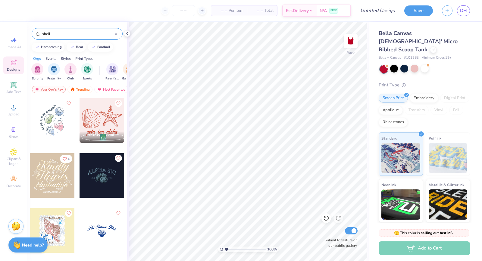
click at [109, 181] on div at bounding box center [102, 175] width 45 height 45
click at [18, 9] on div at bounding box center [16, 10] width 8 height 8
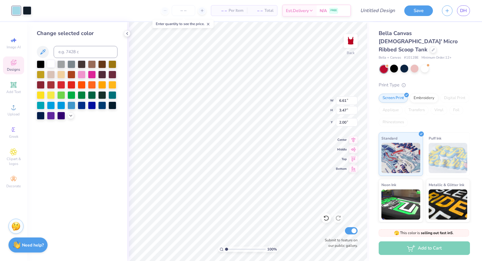
click at [53, 62] on div at bounding box center [51, 64] width 8 height 8
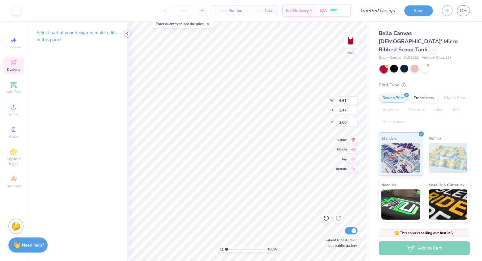
click at [10, 39] on icon at bounding box center [13, 39] width 7 height 7
click at [128, 35] on icon at bounding box center [127, 33] width 5 height 5
select select "4"
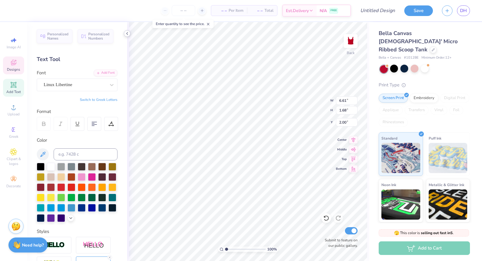
scroll to position [0, 0]
type textarea "A"
type textarea "Kappa Delta"
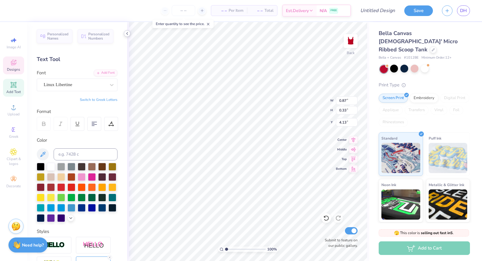
type textarea "1"
type textarea "2003"
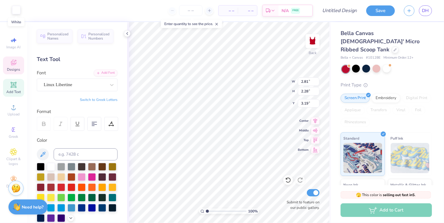
click at [15, 11] on div at bounding box center [16, 10] width 8 height 8
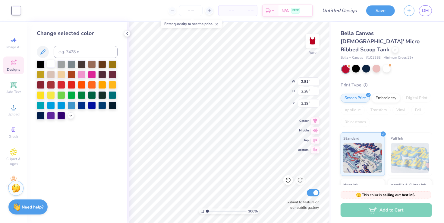
click at [51, 64] on div at bounding box center [51, 64] width 8 height 8
click at [128, 32] on icon at bounding box center [127, 33] width 5 height 5
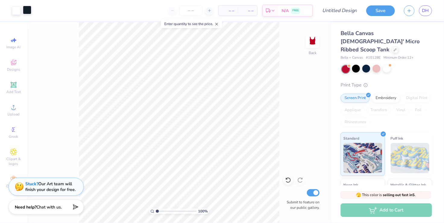
click at [24, 7] on div at bounding box center [27, 10] width 8 height 8
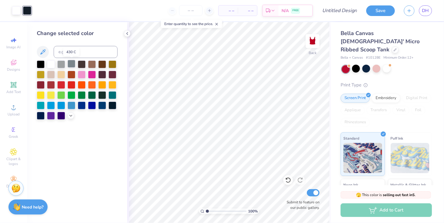
click at [71, 65] on div at bounding box center [72, 64] width 8 height 8
click at [91, 98] on div at bounding box center [92, 94] width 8 height 8
click at [390, 65] on div at bounding box center [387, 69] width 8 height 8
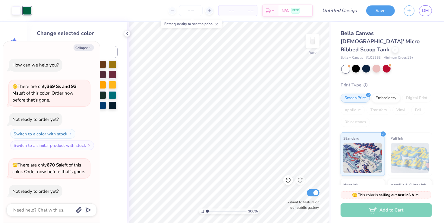
scroll to position [314, 0]
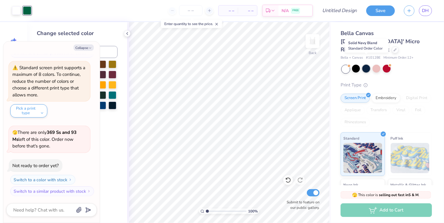
click at [366, 65] on div at bounding box center [366, 69] width 8 height 8
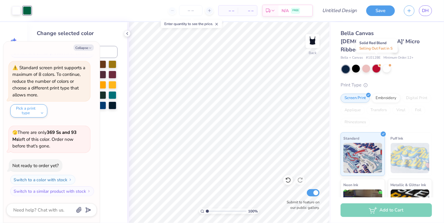
click at [376, 65] on div at bounding box center [377, 69] width 8 height 8
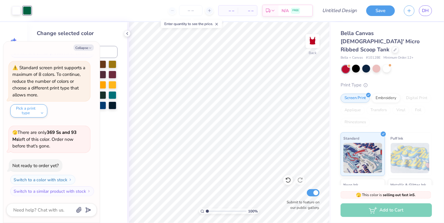
scroll to position [385, 0]
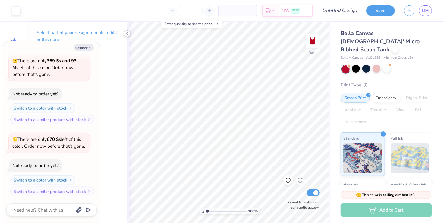
click at [125, 34] on icon at bounding box center [127, 33] width 5 height 5
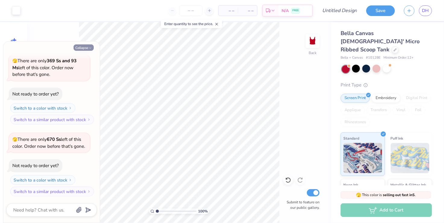
click at [86, 47] on button "Collapse" at bounding box center [84, 47] width 20 height 6
type textarea "x"
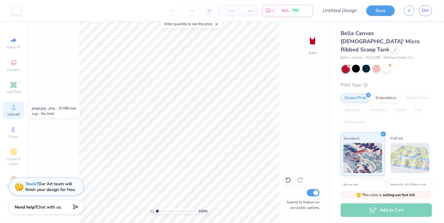
click at [15, 105] on icon at bounding box center [13, 106] width 7 height 7
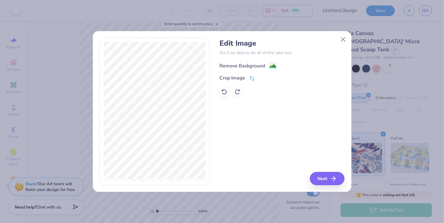
click at [271, 65] on image at bounding box center [273, 66] width 7 height 7
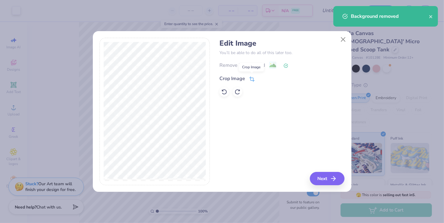
click at [251, 80] on icon at bounding box center [253, 78] width 4 height 4
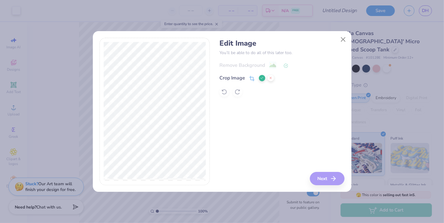
click at [262, 79] on icon at bounding box center [262, 78] width 4 height 4
click at [315, 175] on button "Next" at bounding box center [328, 178] width 35 height 13
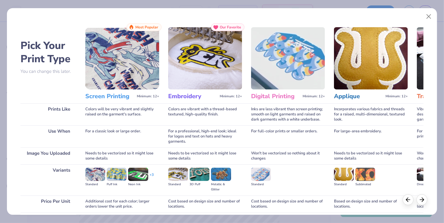
scroll to position [48, 0]
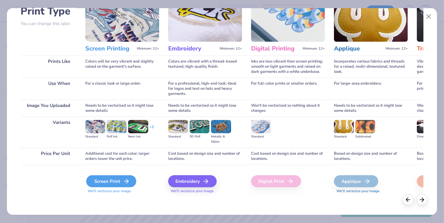
click at [121, 186] on div "Screen Print" at bounding box center [111, 181] width 50 height 12
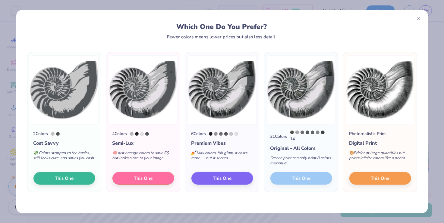
click at [318, 184] on div "21 Colors 14 + Original - All Colors Screen print can only print 8 colors maxim…" at bounding box center [301, 157] width 74 height 67
click at [293, 179] on div "21 Colors 14 + Original - All Colors Screen print can only print 8 colors maxim…" at bounding box center [301, 157] width 74 height 67
click at [416, 20] on div at bounding box center [419, 18] width 10 height 10
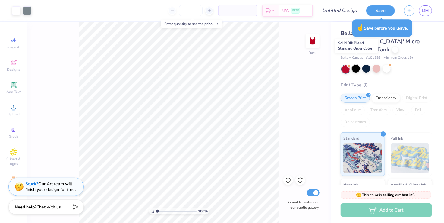
click at [357, 65] on div at bounding box center [356, 69] width 8 height 8
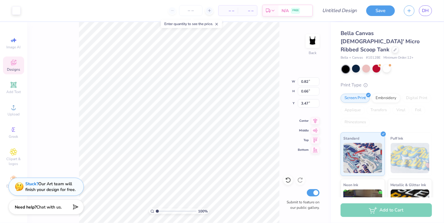
type input "0.82"
type input "0.66"
type input "3.47"
type input "4.13"
type input "1.49"
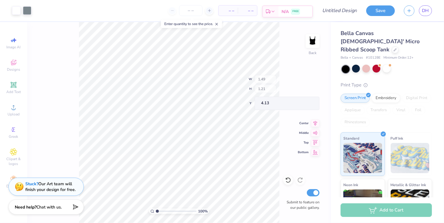
type input "1.21"
type input "4.29"
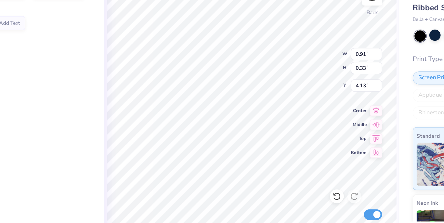
type input "0.91"
type input "0.33"
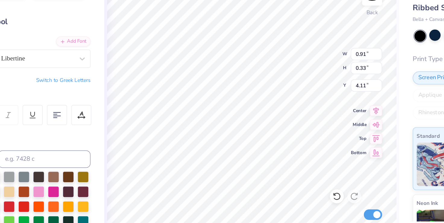
type input "0.89"
type input "0.35"
type input "3.34"
type input "0.89"
type input "0.35"
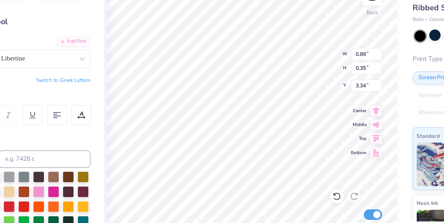
type input "3.34"
type input "3.38"
type input "6.73"
type input "1.68"
type input "1.19"
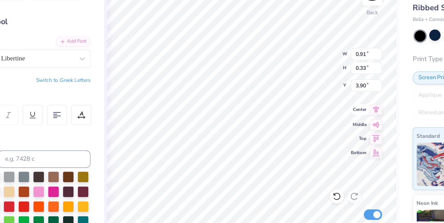
click at [315, 119] on icon at bounding box center [315, 119] width 8 height 7
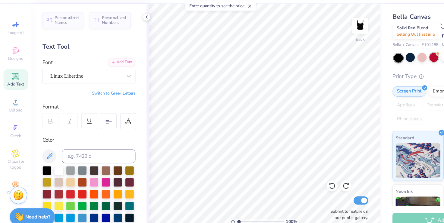
click at [378, 65] on div at bounding box center [377, 69] width 8 height 8
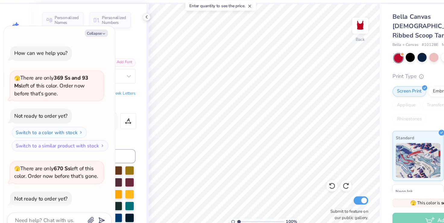
scroll to position [457, 0]
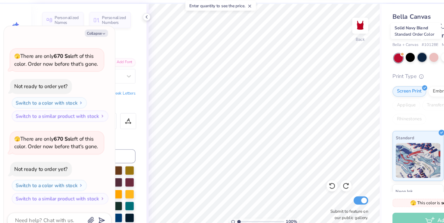
click at [365, 65] on div at bounding box center [366, 69] width 8 height 8
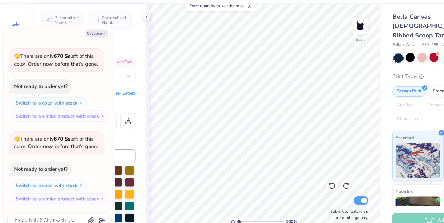
type textarea "x"
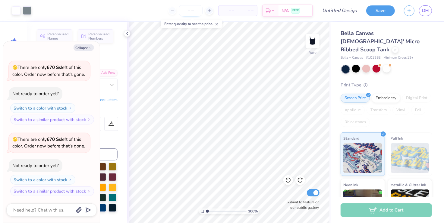
click at [197, 14] on input "number" at bounding box center [191, 10] width 24 height 11
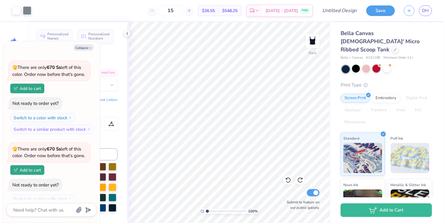
type input "15"
click at [375, 65] on div at bounding box center [377, 69] width 8 height 8
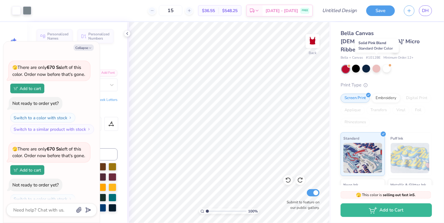
scroll to position [606, 0]
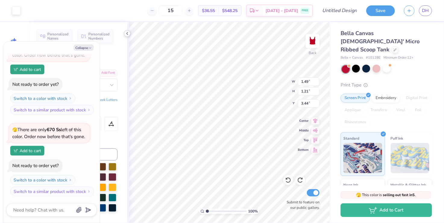
click at [126, 33] on icon at bounding box center [127, 33] width 5 height 5
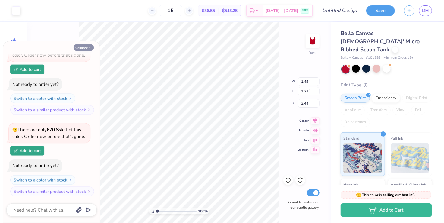
click at [89, 47] on icon "button" at bounding box center [90, 48] width 4 height 4
type textarea "x"
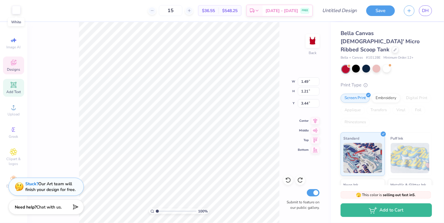
click at [17, 11] on div at bounding box center [16, 10] width 8 height 8
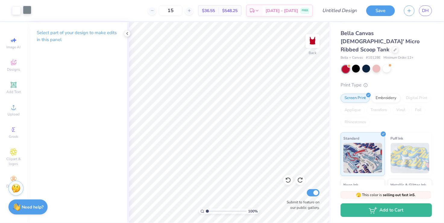
click at [28, 8] on div at bounding box center [27, 10] width 8 height 8
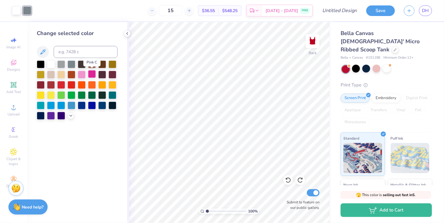
click at [90, 74] on div at bounding box center [92, 74] width 8 height 8
click at [81, 73] on div at bounding box center [82, 74] width 8 height 8
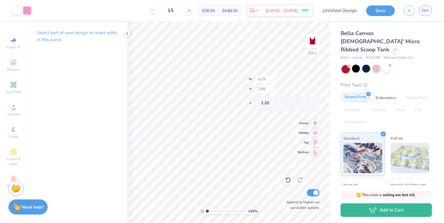
type input "1.20"
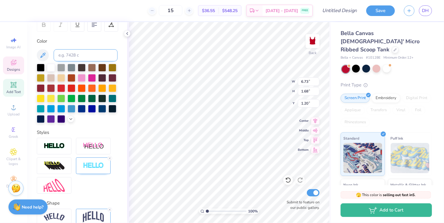
scroll to position [128, 0]
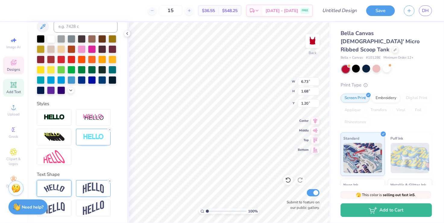
click at [67, 190] on div at bounding box center [54, 188] width 35 height 17
type input "7.48"
type input "1.31"
type input "1.38"
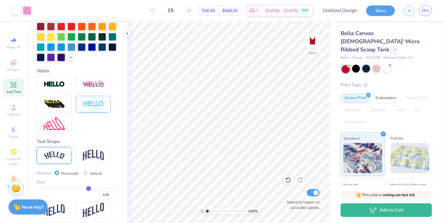
scroll to position [163, 0]
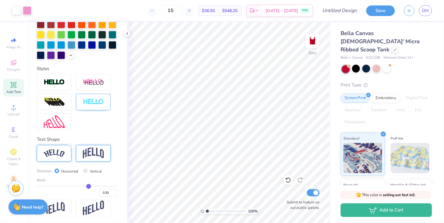
click at [95, 152] on img at bounding box center [93, 152] width 21 height 11
click at [57, 151] on img at bounding box center [54, 153] width 21 height 8
type input "0.25"
type input "0.22"
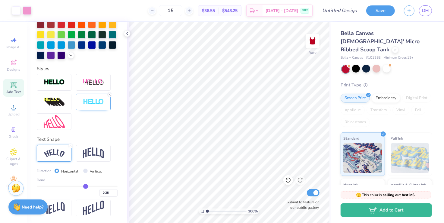
type input "0.22"
type input "0.13"
type input "0"
type input "0.00"
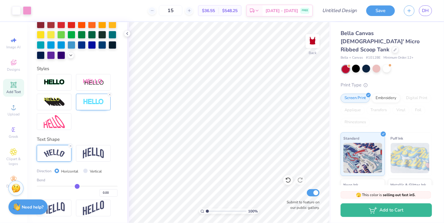
type input "-0.13"
type input "-0.24"
type input "-0.32"
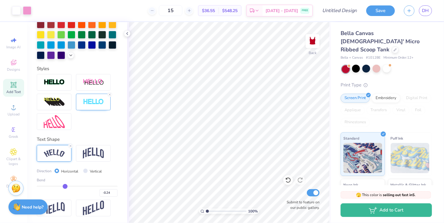
type input "-0.32"
type input "-0.36"
type input "-0.39"
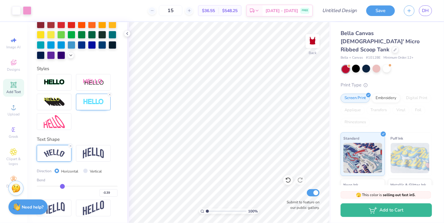
type input "-0.41"
drag, startPoint x: 87, startPoint y: 185, endPoint x: 61, endPoint y: 184, distance: 25.3
type input "-0.42"
click at [61, 185] on input "range" at bounding box center [77, 185] width 81 height 1
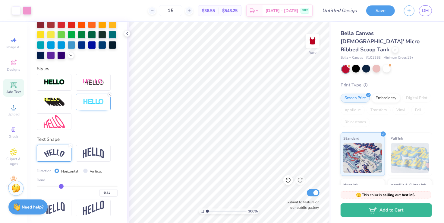
type input "-0.42"
type input "0.37"
drag, startPoint x: 61, startPoint y: 184, endPoint x: 91, endPoint y: 186, distance: 29.6
click at [91, 186] on input "range" at bounding box center [77, 185] width 81 height 1
type input "0.37"
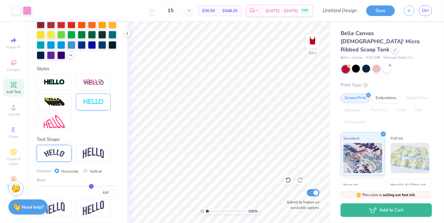
type input "0.4"
type input "0.40"
type input "0.45"
type input "0.49"
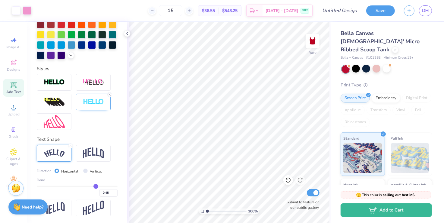
type input "0.49"
type input "0.53"
type input "0.55"
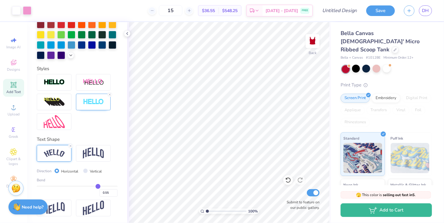
type input "0.56"
type input "0.57"
type input "0.58"
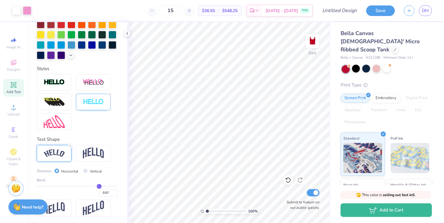
type input "0.58"
type input "0.61"
type input "0.64"
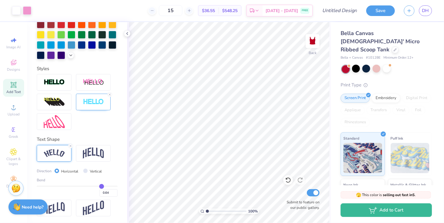
type input "0.66"
type input "0.65"
drag, startPoint x: 92, startPoint y: 186, endPoint x: 102, endPoint y: 186, distance: 9.6
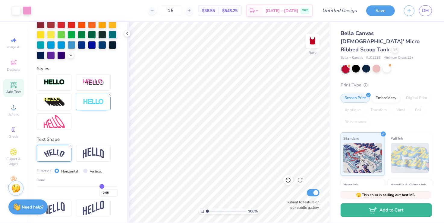
click at [102, 186] on input "range" at bounding box center [77, 185] width 81 height 1
type input "0.69"
type input "0.67"
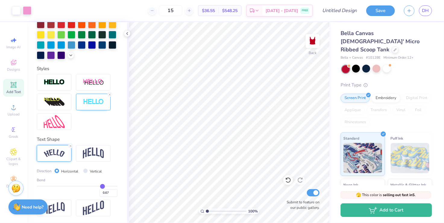
type input "0.65"
type input "0.63"
type input "0.6"
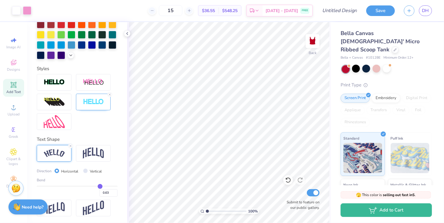
type input "0.60"
type input "0.54"
type input "0.5"
drag, startPoint x: 103, startPoint y: 186, endPoint x: 88, endPoint y: 184, distance: 14.9
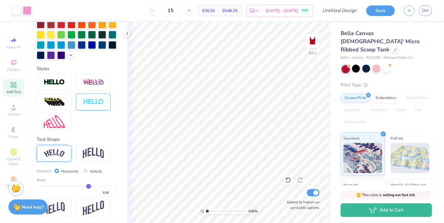
click at [88, 185] on input "range" at bounding box center [77, 185] width 81 height 1
drag, startPoint x: 88, startPoint y: 184, endPoint x: 92, endPoint y: 184, distance: 3.6
click at [92, 185] on input "range" at bounding box center [77, 185] width 81 height 1
click at [375, 11] on button "Save" at bounding box center [380, 10] width 29 height 11
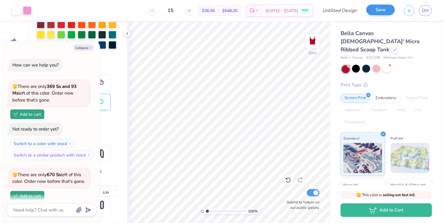
scroll to position [622, 0]
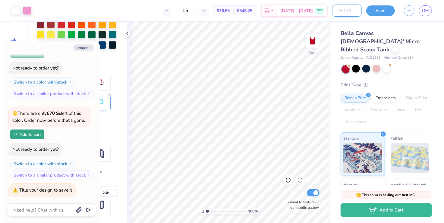
click at [350, 11] on input "Design Title" at bounding box center [347, 11] width 30 height 12
click at [386, 7] on button "Save" at bounding box center [380, 10] width 29 height 11
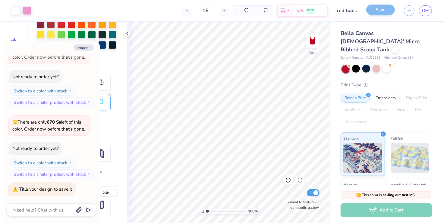
scroll to position [545, 0]
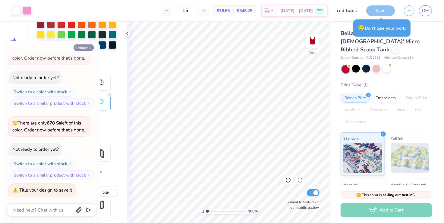
click at [91, 47] on icon "button" at bounding box center [90, 48] width 4 height 4
click at [82, 48] on button "Collapse" at bounding box center [84, 47] width 20 height 6
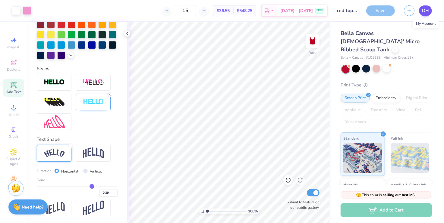
click at [425, 10] on span "DH" at bounding box center [425, 10] width 7 height 7
